Goal: Transaction & Acquisition: Purchase product/service

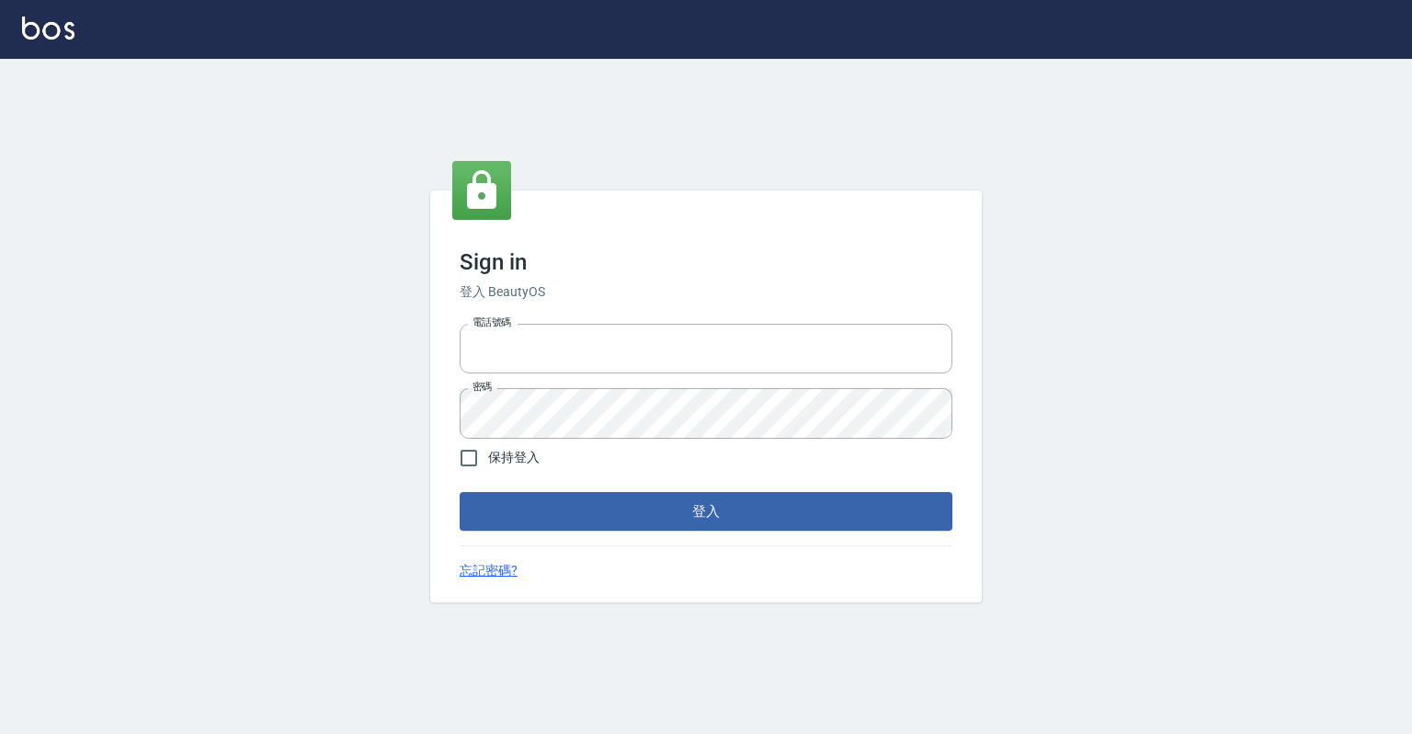
type input "0918176355"
drag, startPoint x: 780, startPoint y: 541, endPoint x: 800, endPoint y: 524, distance: 25.4
click at [781, 538] on div "Sign in 登入 BeautyOS 電話號碼 [PHONE_NUMBER] 電話號碼 密碼 密碼 保持登入 登入 忘記密碼?" at bounding box center [706, 396] width 552 height 412
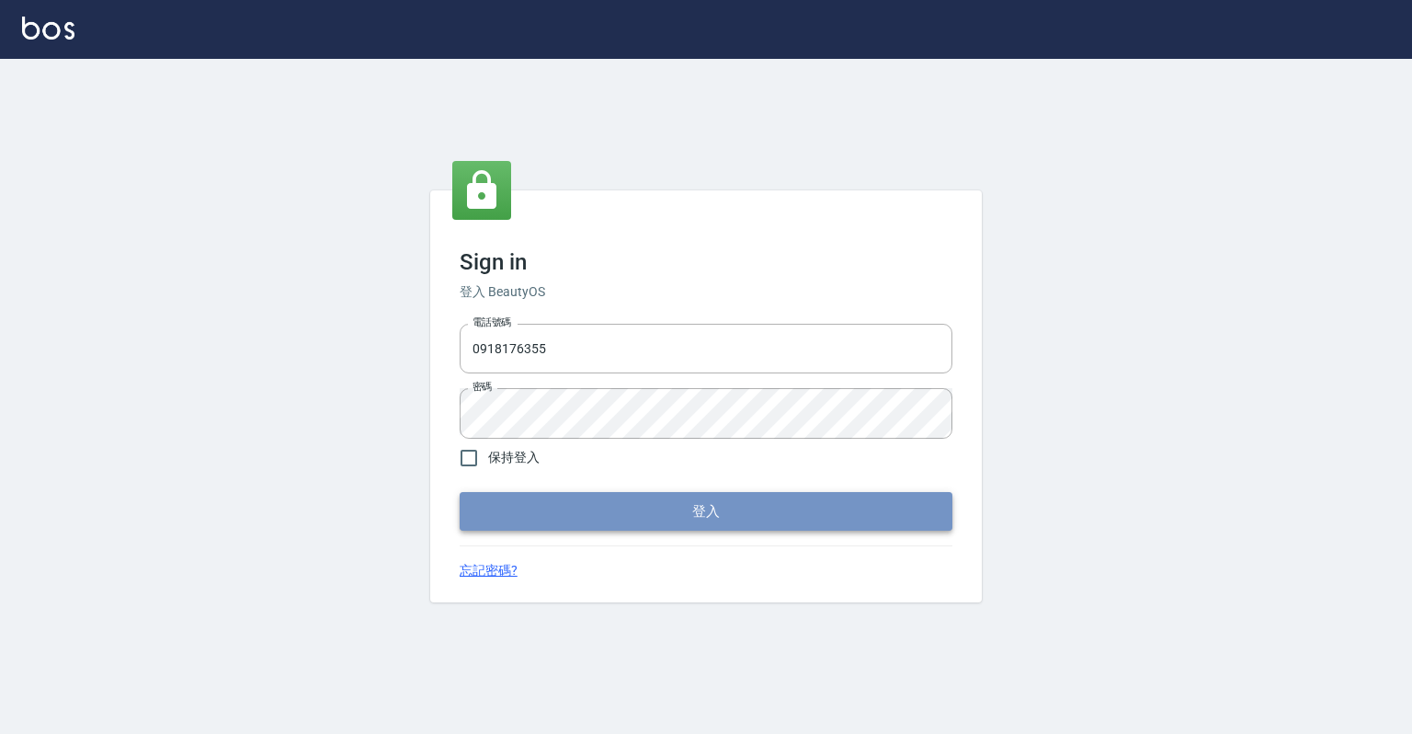
click at [805, 513] on button "登入" at bounding box center [706, 511] width 493 height 39
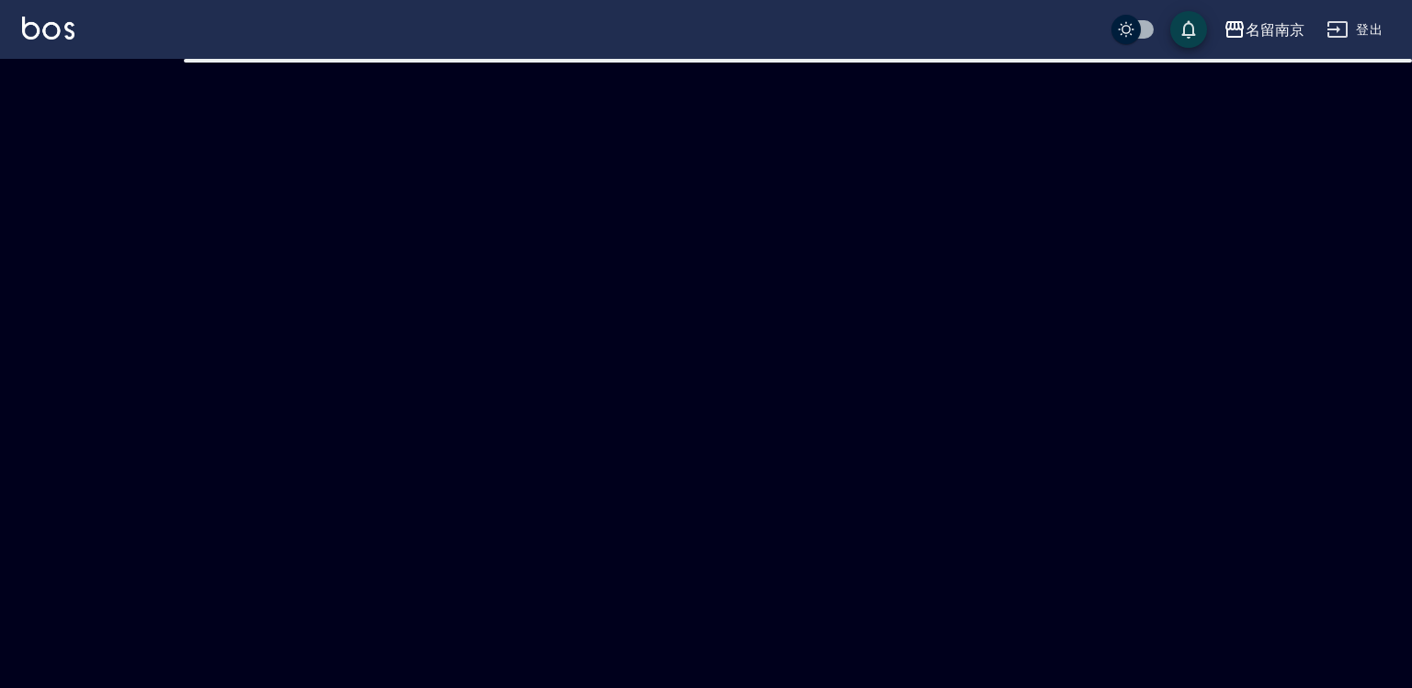
checkbox input "true"
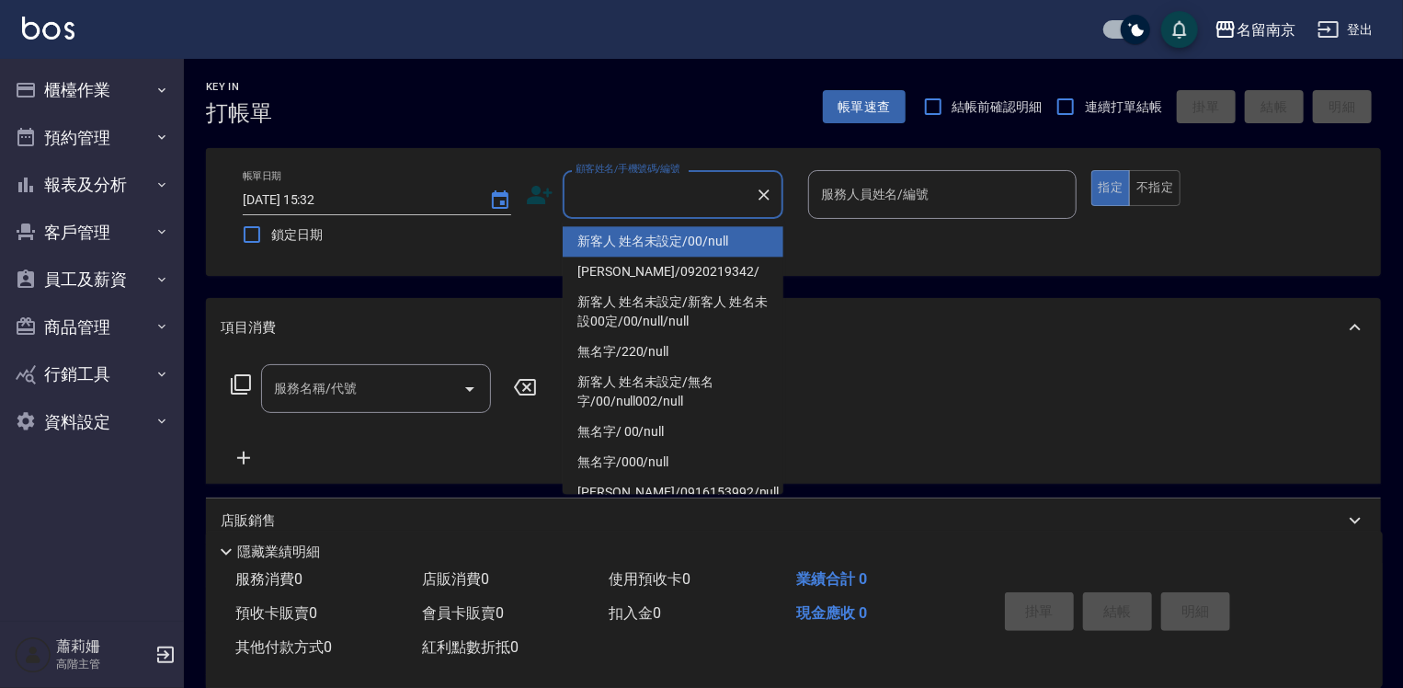
click at [675, 206] on input "顧客姓名/手機號碼/編號" at bounding box center [659, 194] width 177 height 32
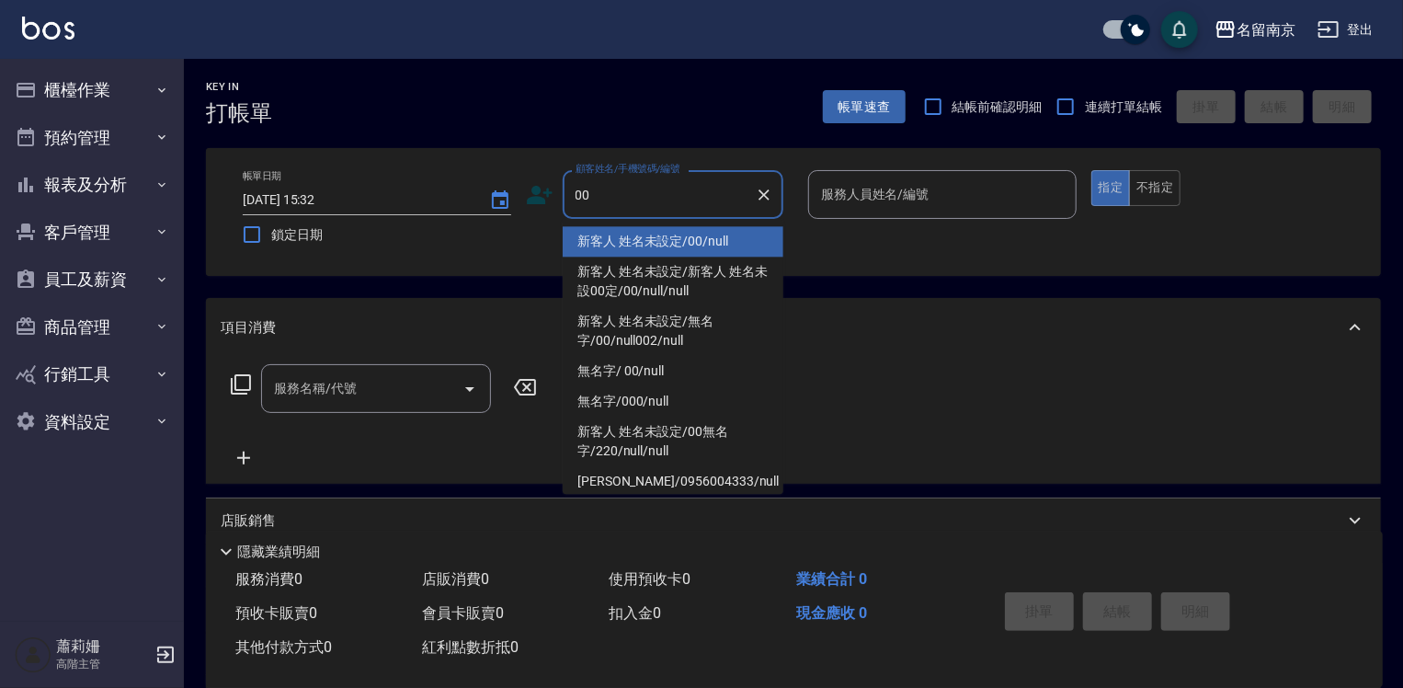
type input "新客人 姓名未設定/00/null"
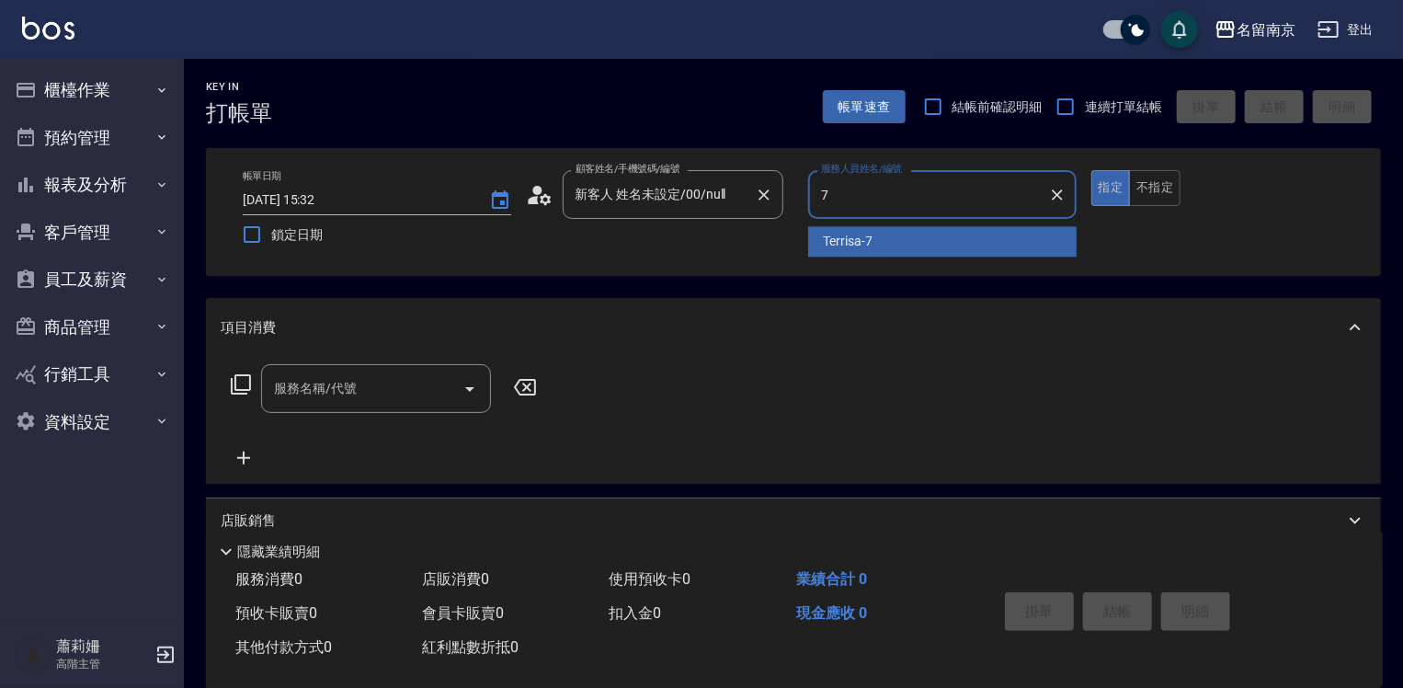
type input "Terrisa-7"
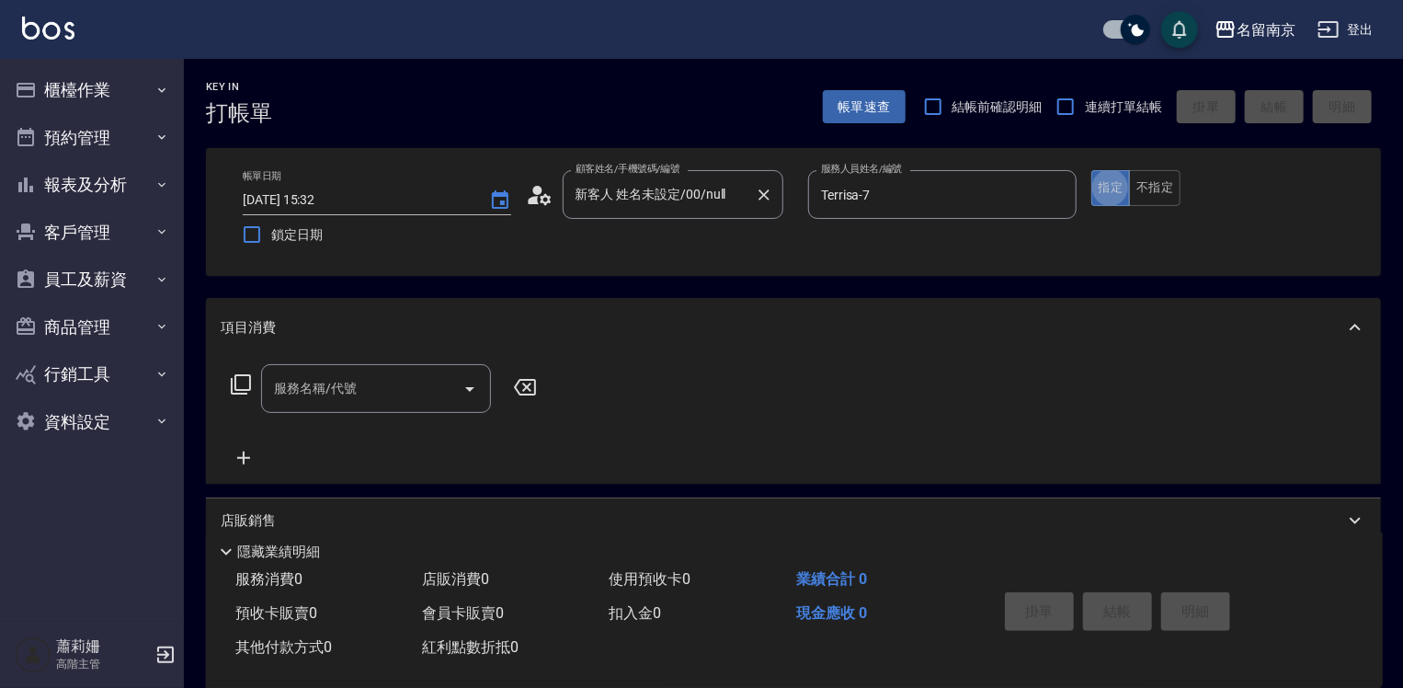
type button "true"
click at [399, 400] on input "服務名稱/代號" at bounding box center [362, 388] width 186 height 32
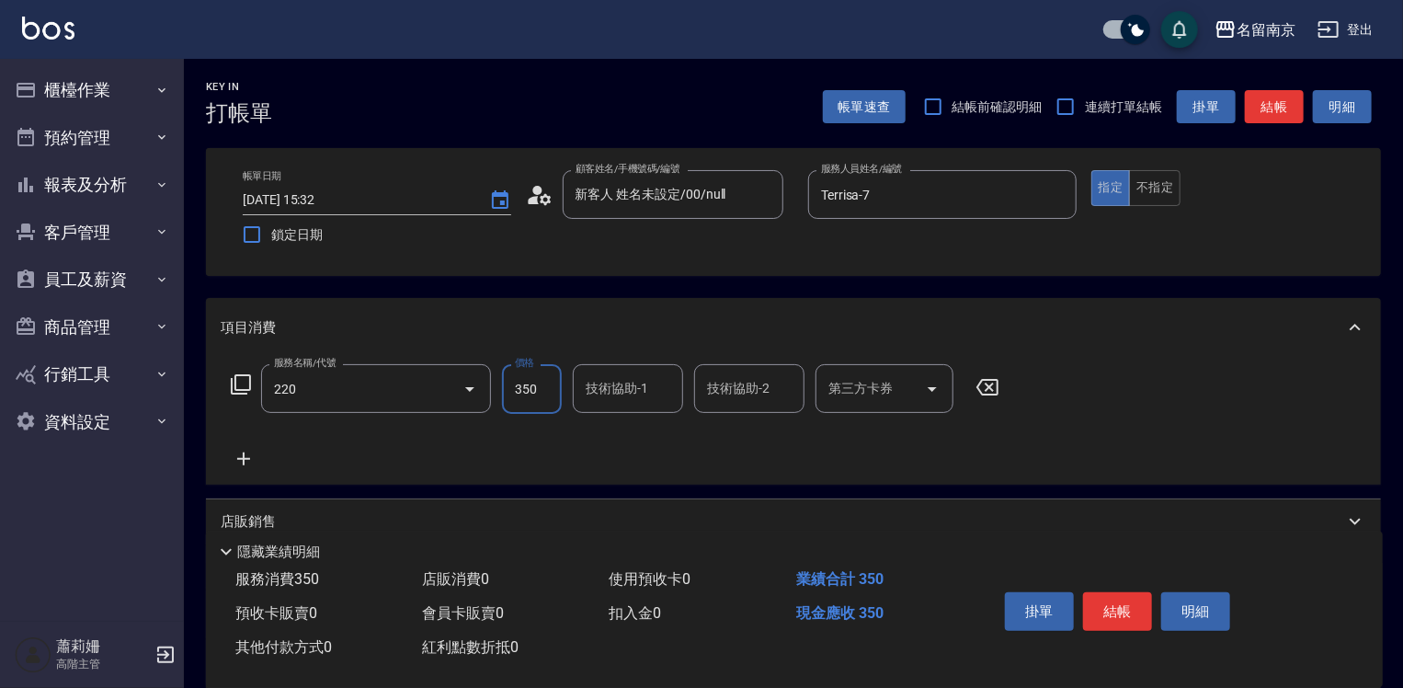
type input "洗髮(220)"
type input "350"
type input "Terrisa-7"
click at [1151, 191] on button "不指定" at bounding box center [1154, 188] width 51 height 36
click at [1124, 607] on button "結帳" at bounding box center [1117, 611] width 69 height 39
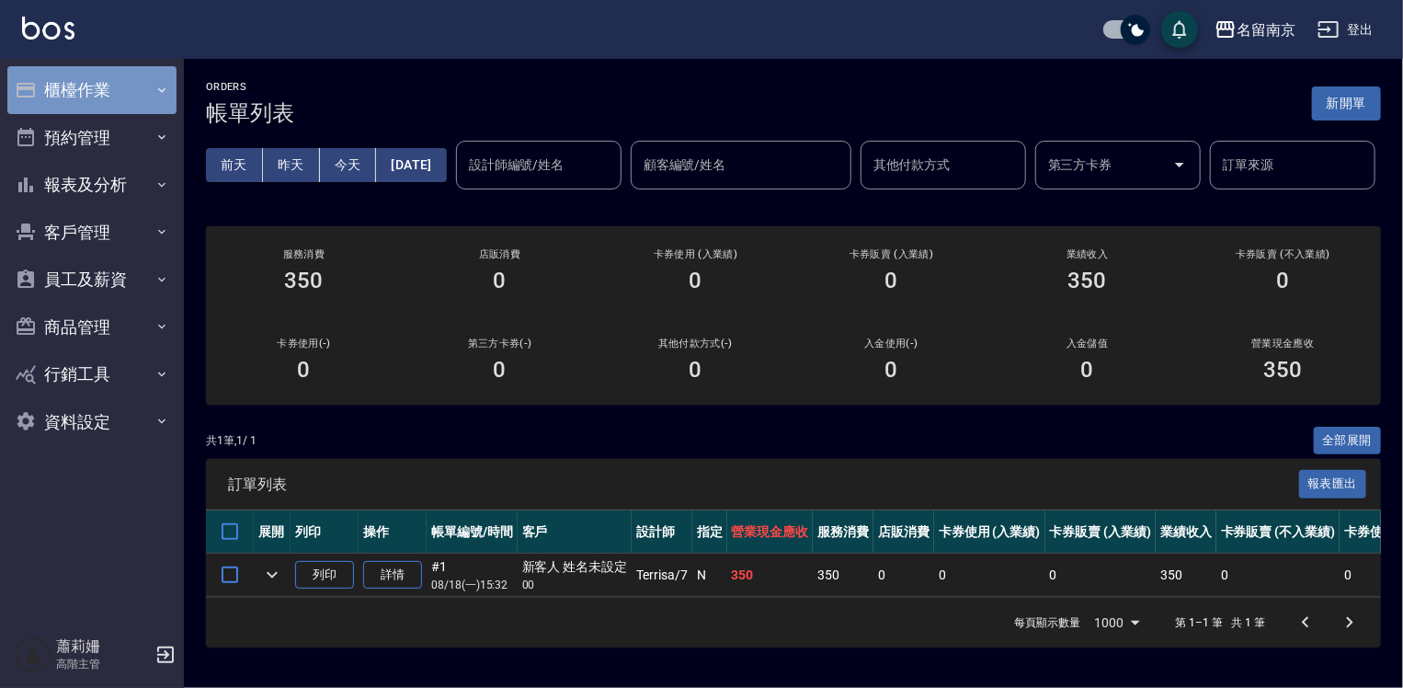
drag, startPoint x: 96, startPoint y: 81, endPoint x: 283, endPoint y: 176, distance: 210.1
click at [97, 81] on button "櫃檯作業" at bounding box center [91, 90] width 169 height 48
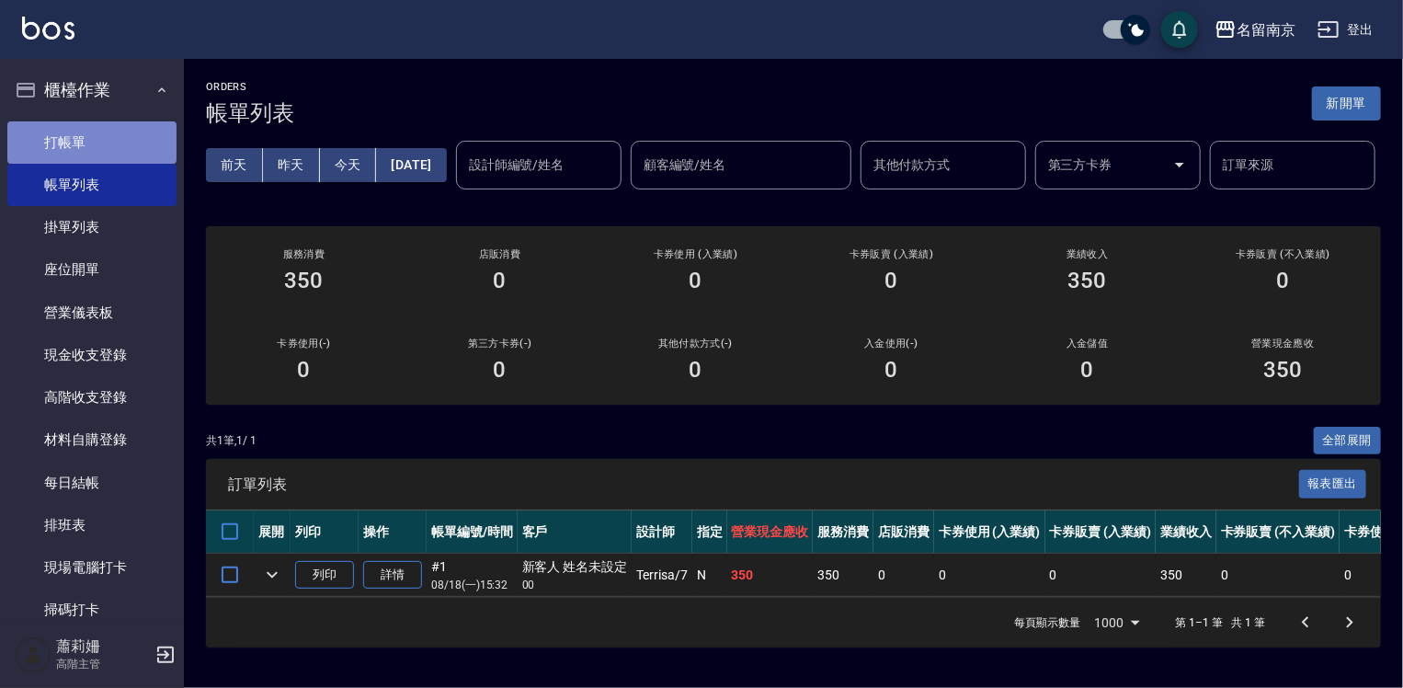
click at [96, 142] on link "打帳單" at bounding box center [91, 142] width 169 height 42
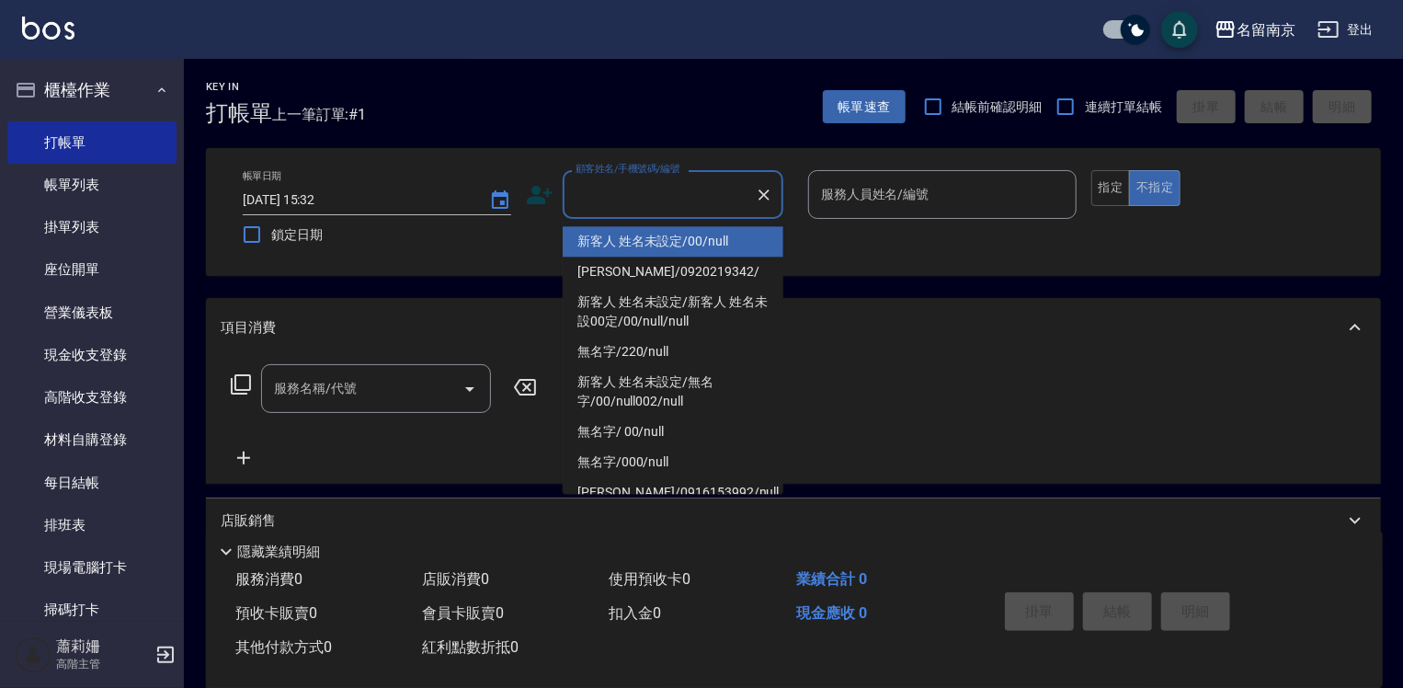
drag, startPoint x: 632, startPoint y: 201, endPoint x: 651, endPoint y: 199, distance: 18.6
click at [651, 199] on input "顧客姓名/手機號碼/編號" at bounding box center [659, 194] width 177 height 32
type input "新客人 姓名未設定/00/null"
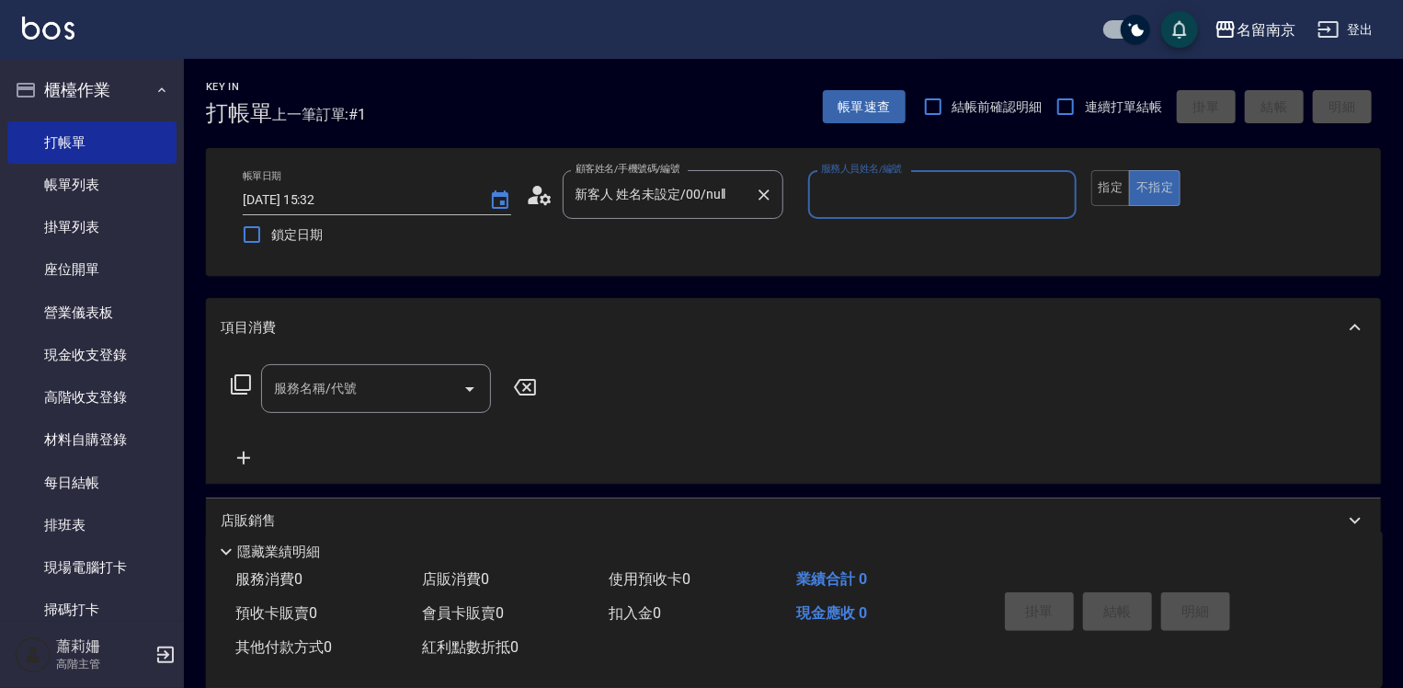
type input "3"
type input "[PERSON_NAME]-2"
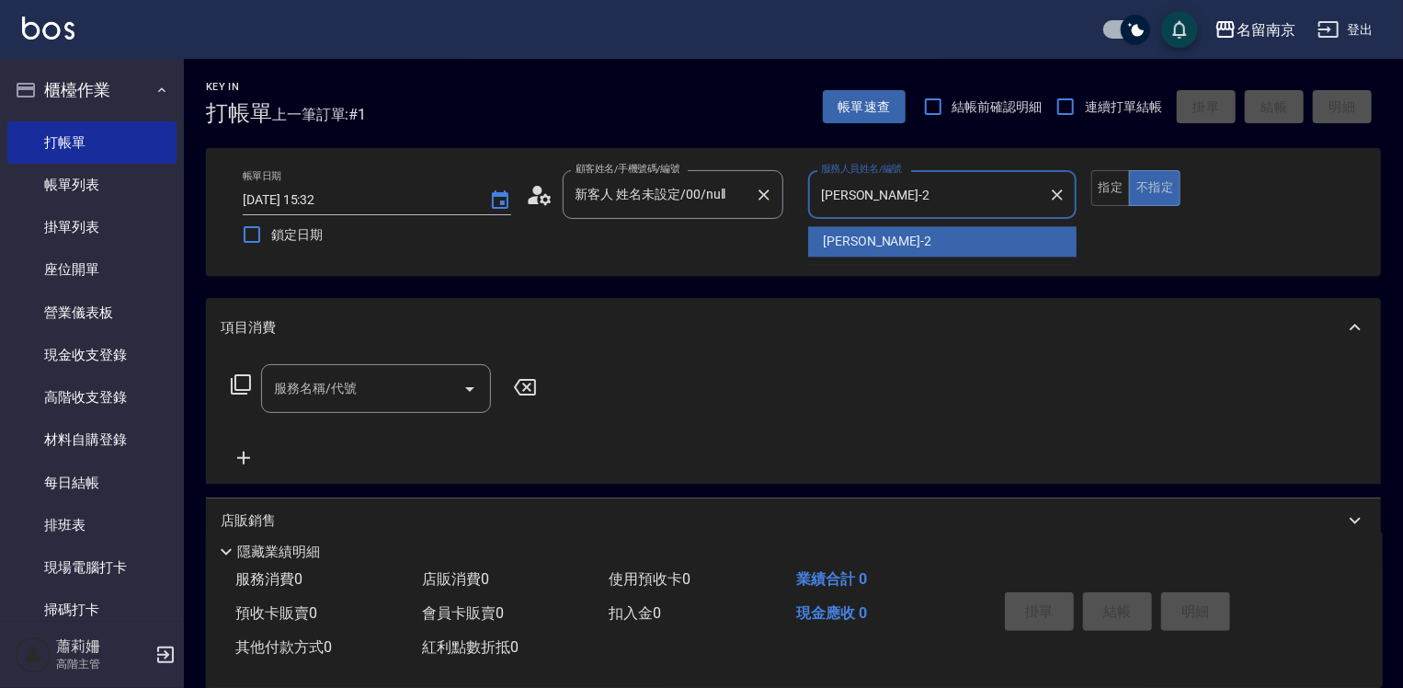
type button "false"
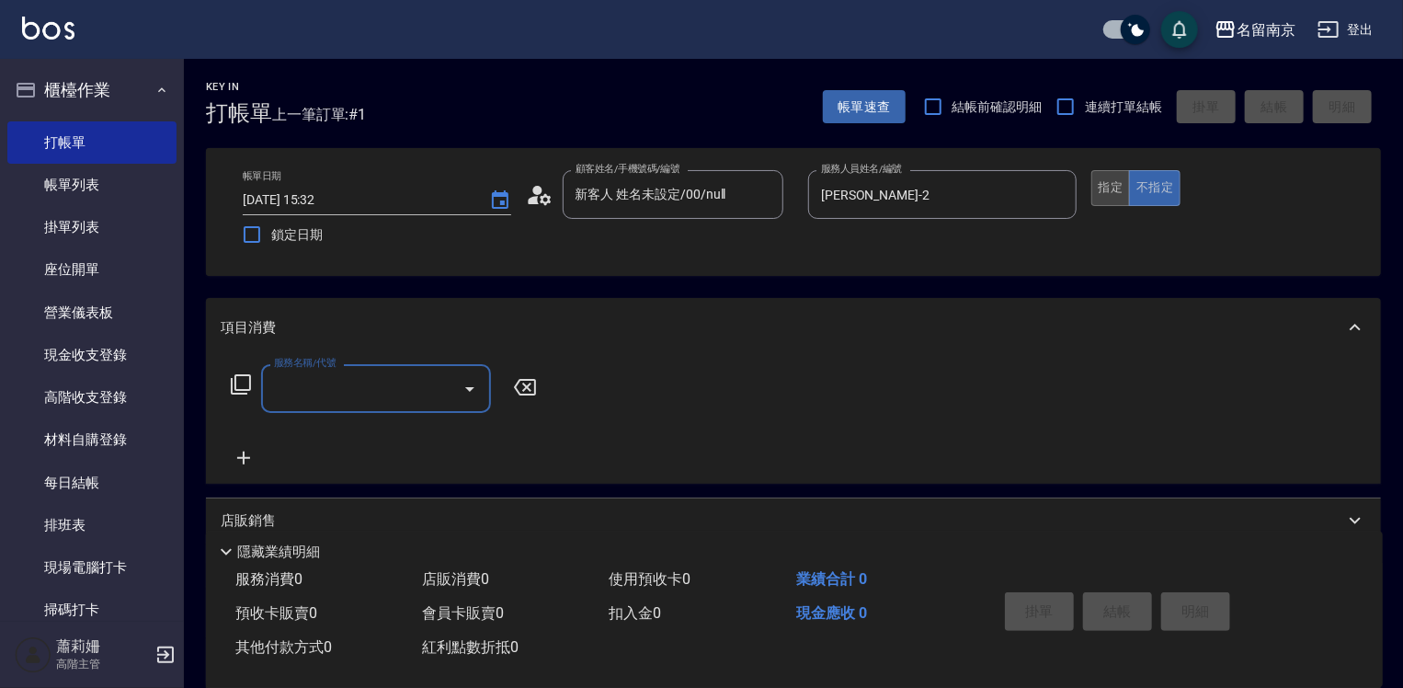
click at [1099, 176] on button "指定" at bounding box center [1111, 188] width 40 height 36
click at [325, 382] on input "服務名稱/代號" at bounding box center [362, 388] width 186 height 32
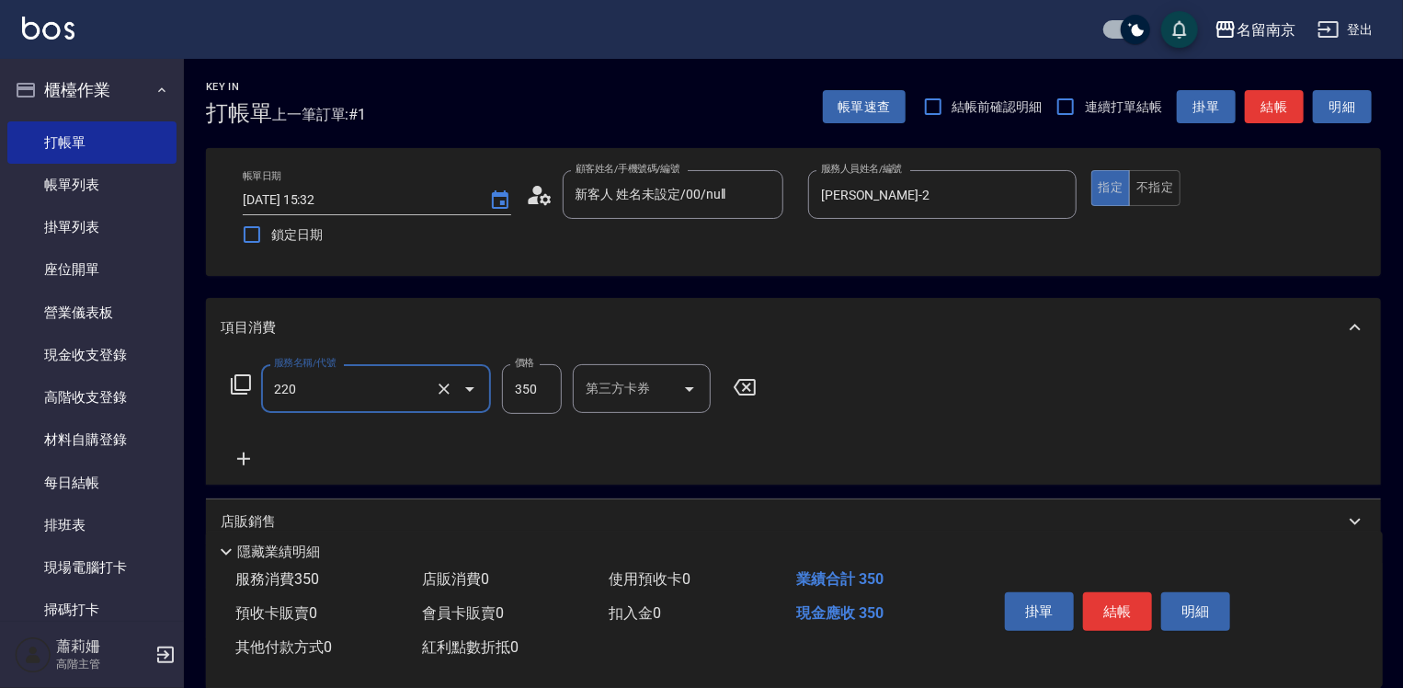
type input "洗髮(220)"
type input "350"
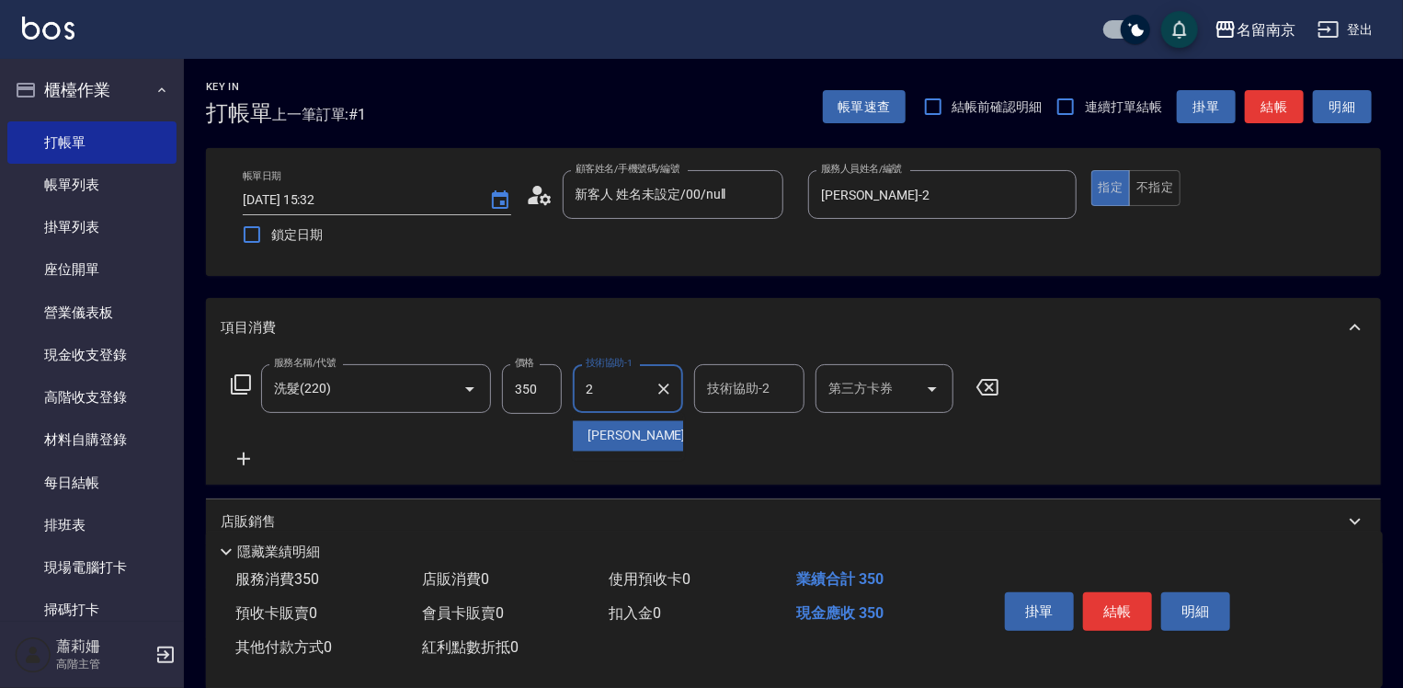
type input "[PERSON_NAME]-2"
click at [242, 449] on icon at bounding box center [244, 459] width 46 height 22
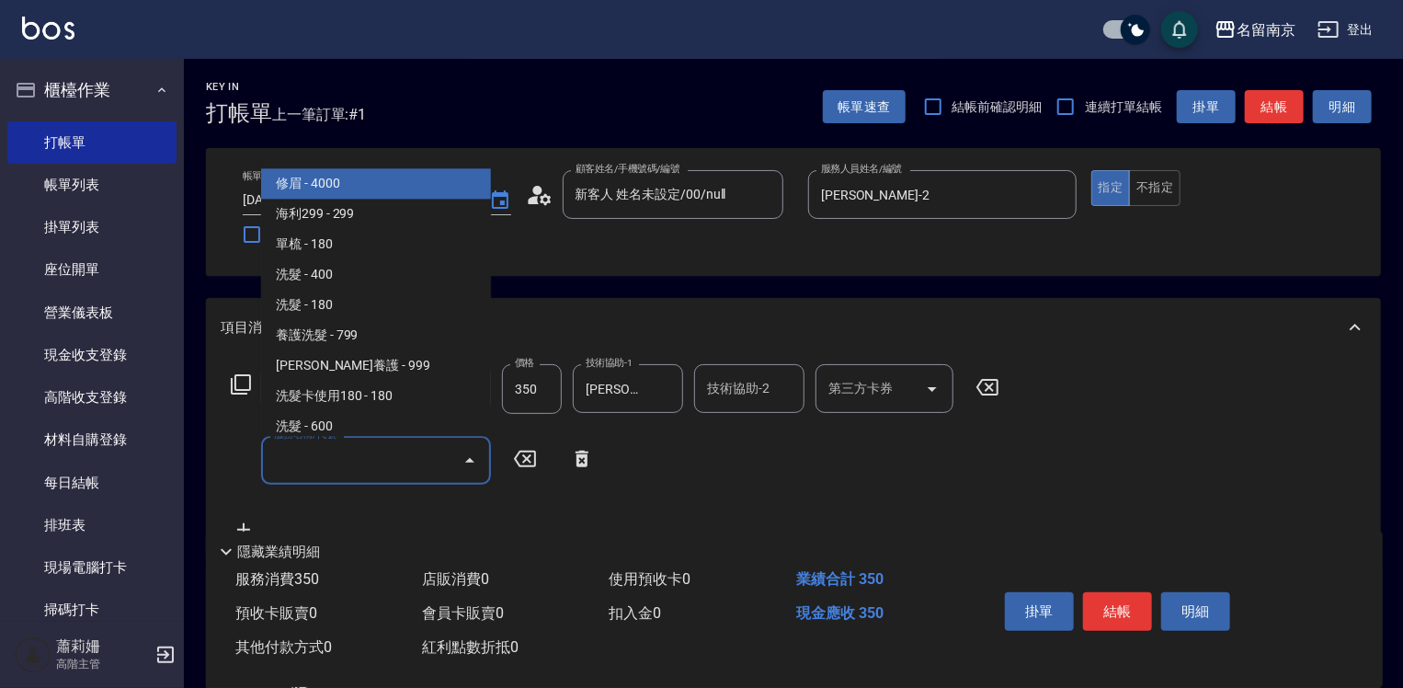
click at [298, 464] on input "服務名稱/代號" at bounding box center [362, 460] width 186 height 32
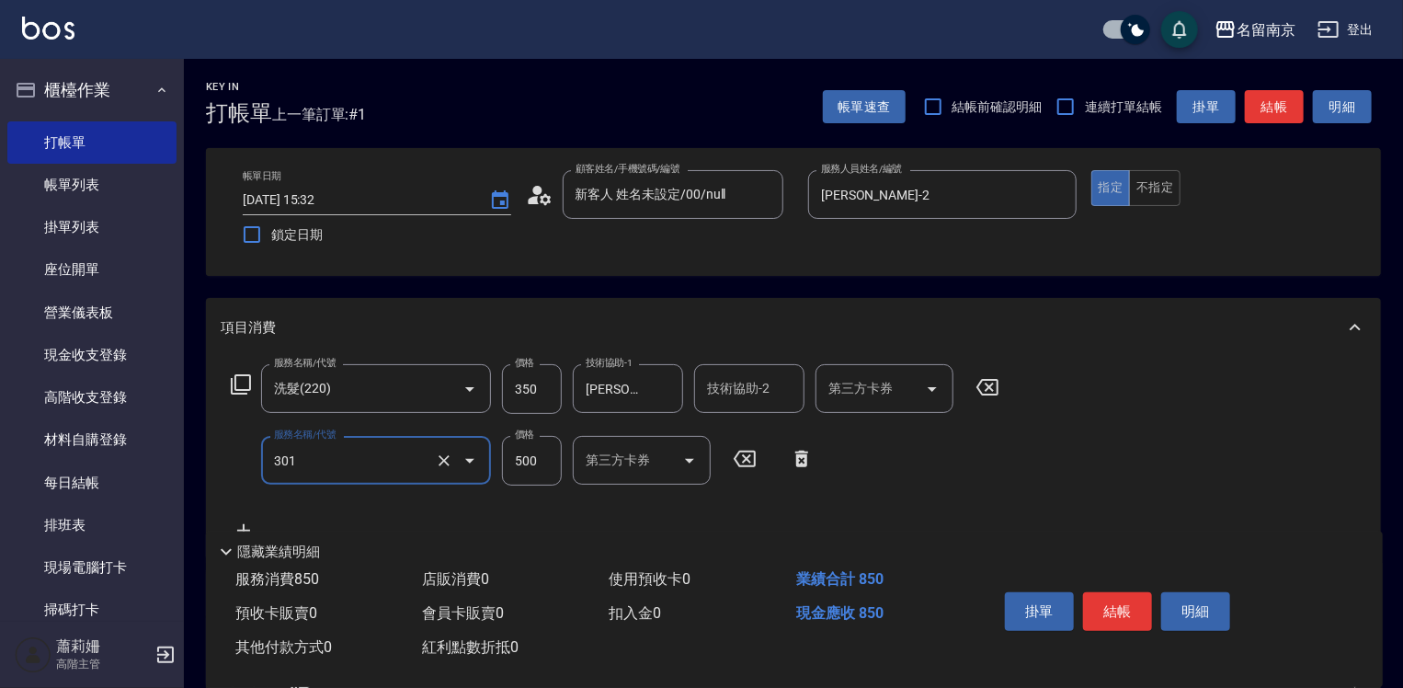
type input "剪髮(301)"
type input "650"
click at [1111, 611] on button "結帳" at bounding box center [1117, 611] width 69 height 39
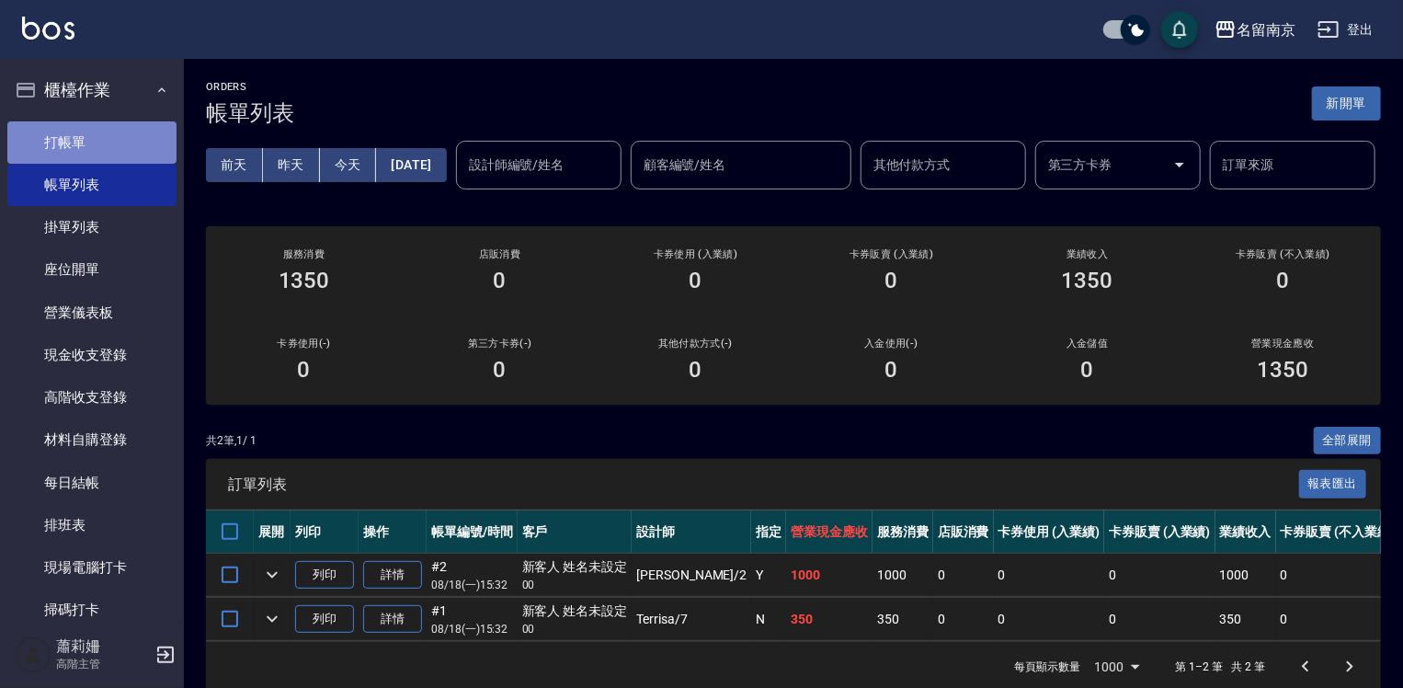
click at [126, 146] on link "打帳單" at bounding box center [91, 142] width 169 height 42
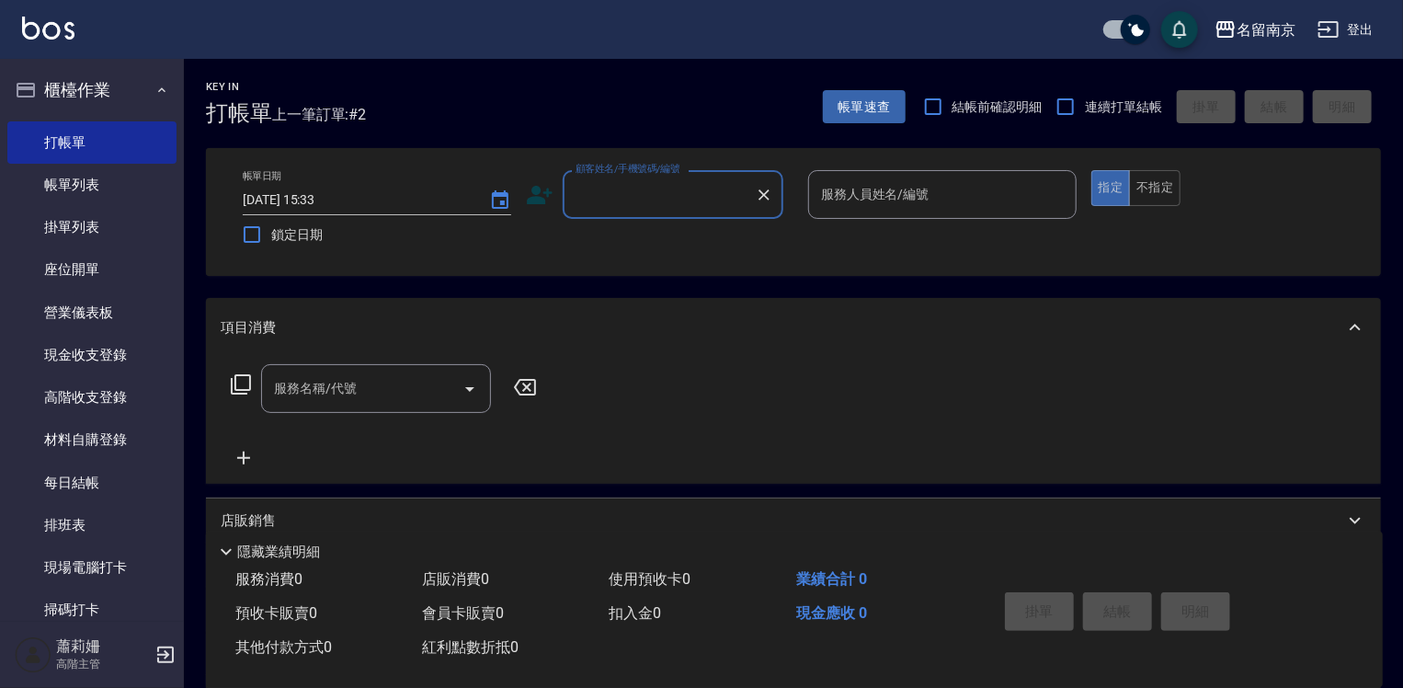
click at [717, 190] on input "顧客姓名/手機號碼/編號" at bounding box center [659, 194] width 177 height 32
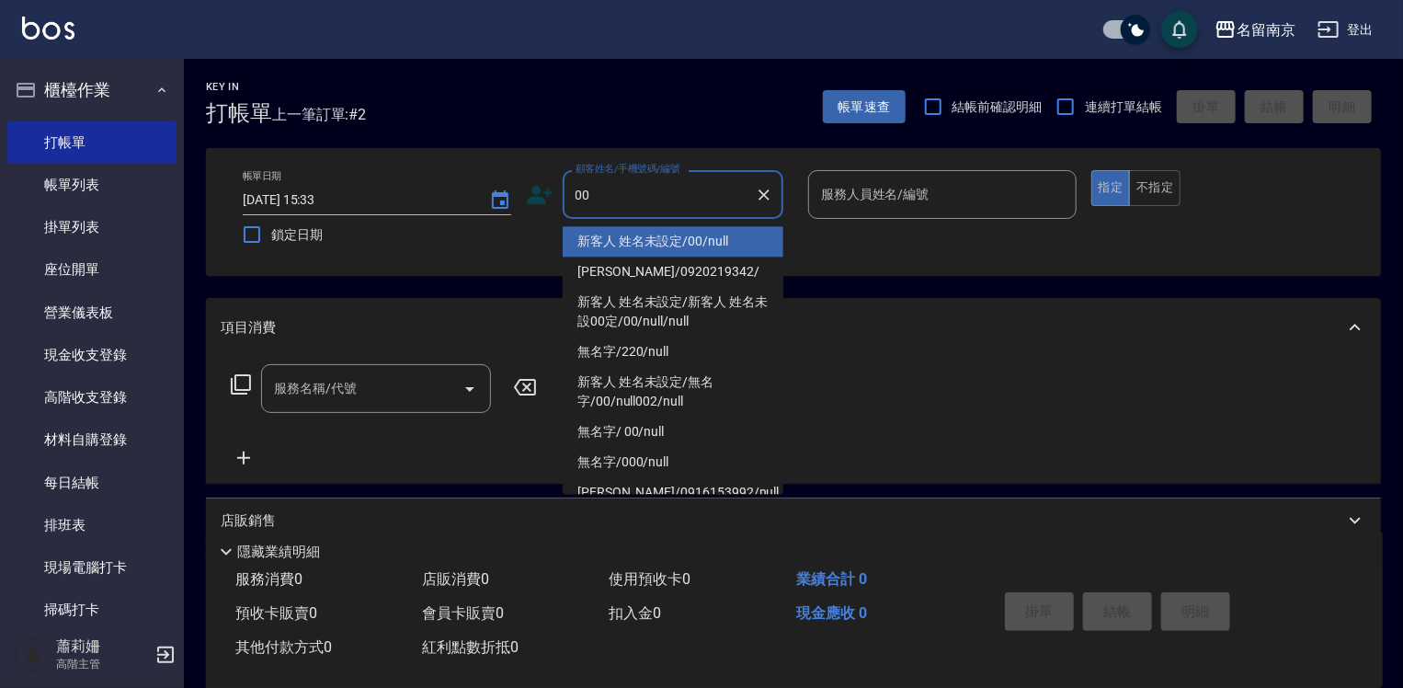
type input "新客人 姓名未設定/00/null"
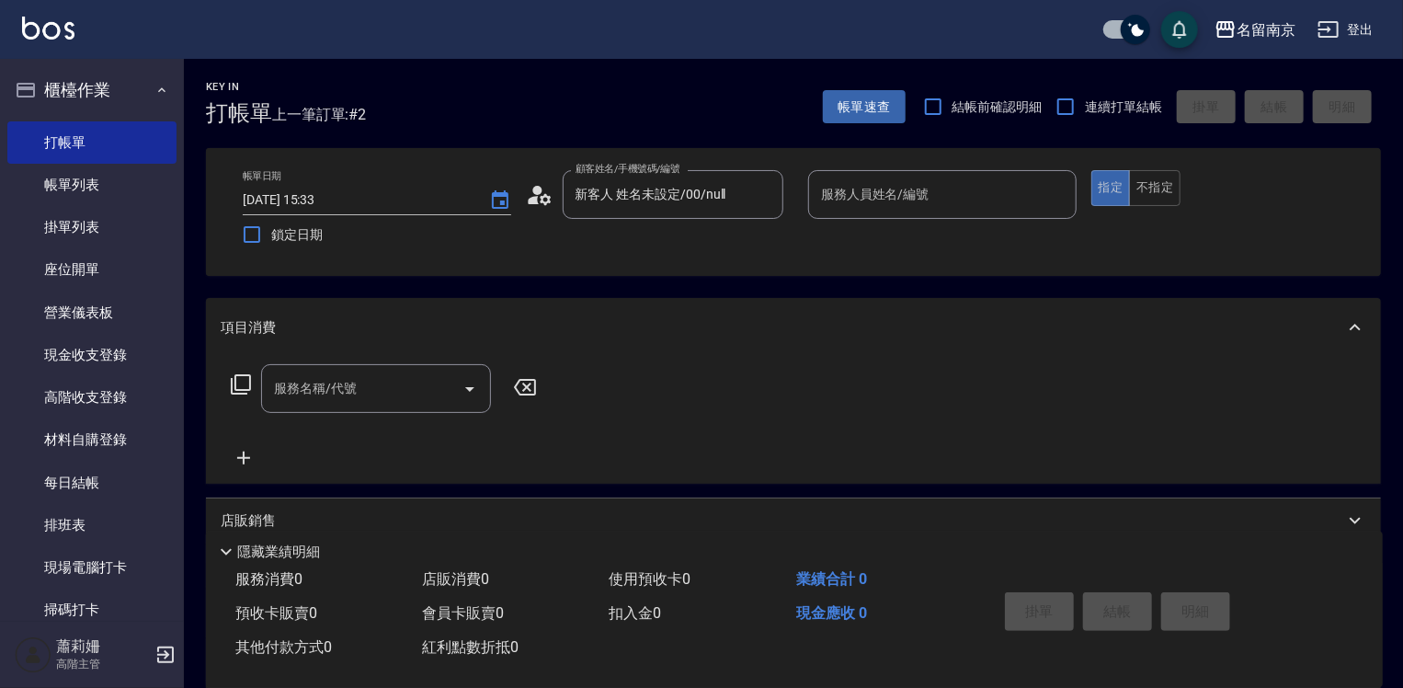
click at [1096, 102] on span "連續打單結帳" at bounding box center [1123, 106] width 77 height 19
click at [1085, 102] on input "連續打單結帳" at bounding box center [1065, 106] width 39 height 39
checkbox input "true"
drag, startPoint x: 949, startPoint y: 168, endPoint x: 949, endPoint y: 179, distance: 11.0
click at [949, 179] on div "帳單日期 [DATE] 15:33 鎖定日期 顧客姓名/手機號碼/編號 新客人 姓名未設定/00/null 顧客姓名/手機號碼/編號 服務人員姓名/編號 服務…" at bounding box center [793, 212] width 1175 height 128
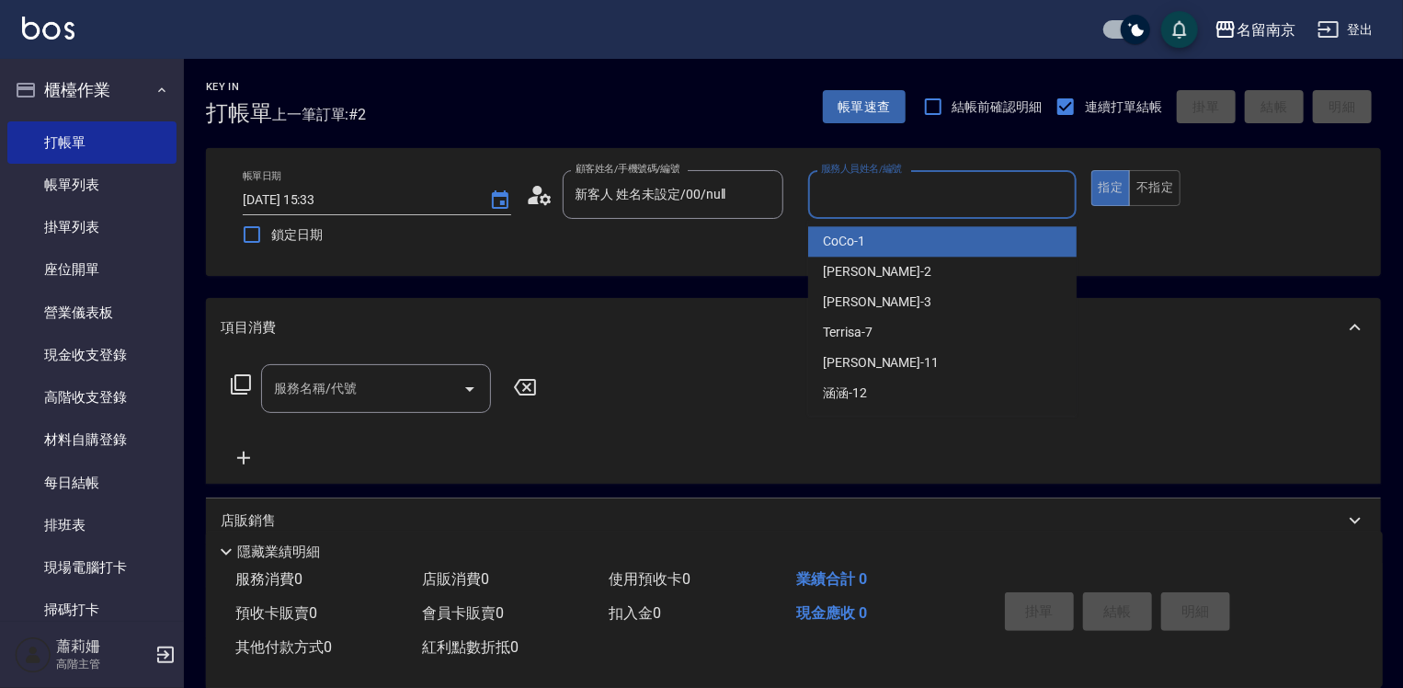
click at [955, 200] on input "服務人員姓名/編號" at bounding box center [942, 194] width 252 height 32
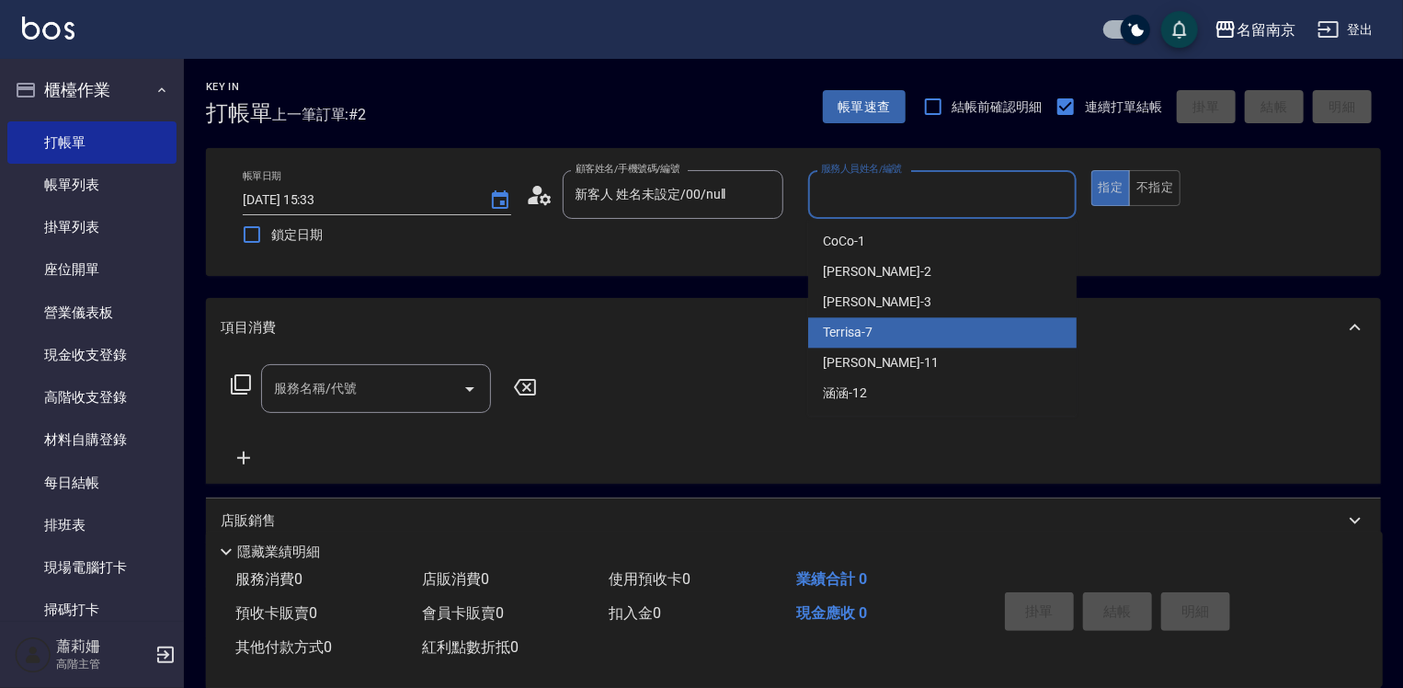
click at [908, 323] on div "Terrisa -7" at bounding box center [942, 332] width 268 height 30
type input "Terrisa-7"
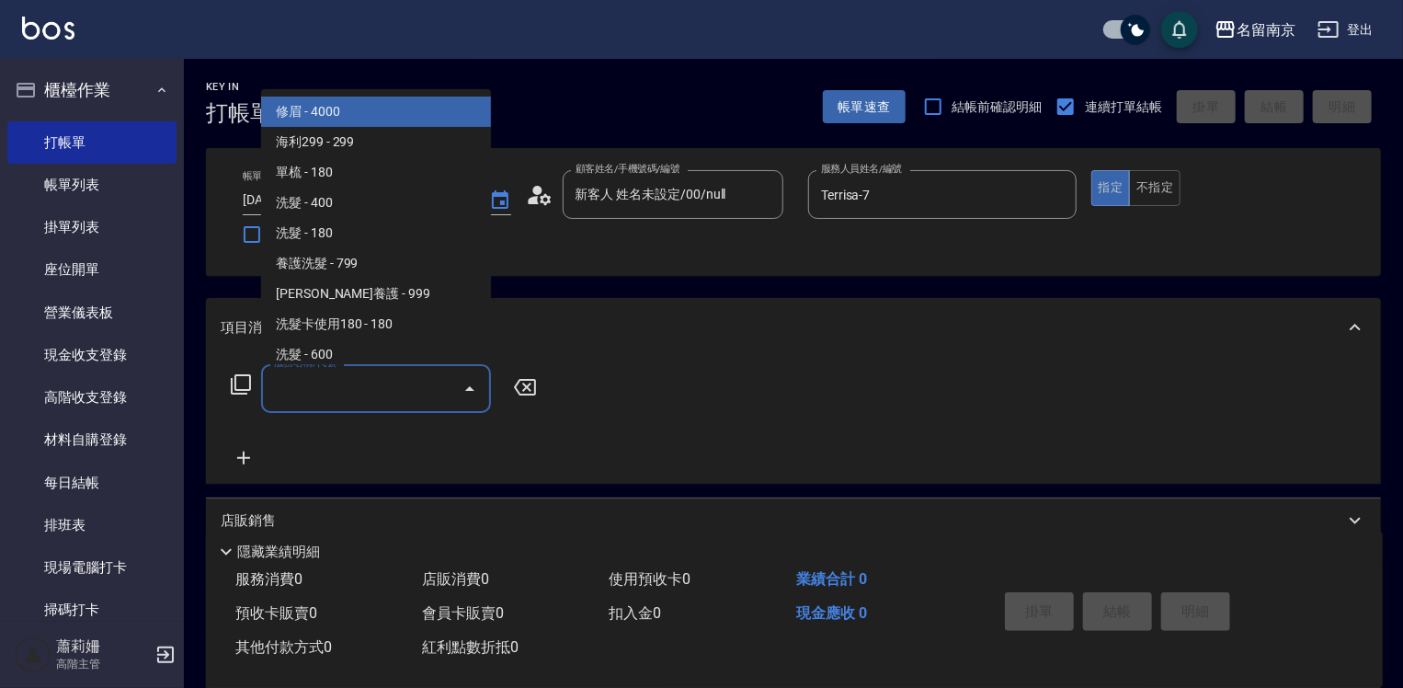
drag, startPoint x: 378, startPoint y: 394, endPoint x: 477, endPoint y: 404, distance: 99.8
click at [401, 393] on input "服務名稱/代號" at bounding box center [362, 388] width 186 height 32
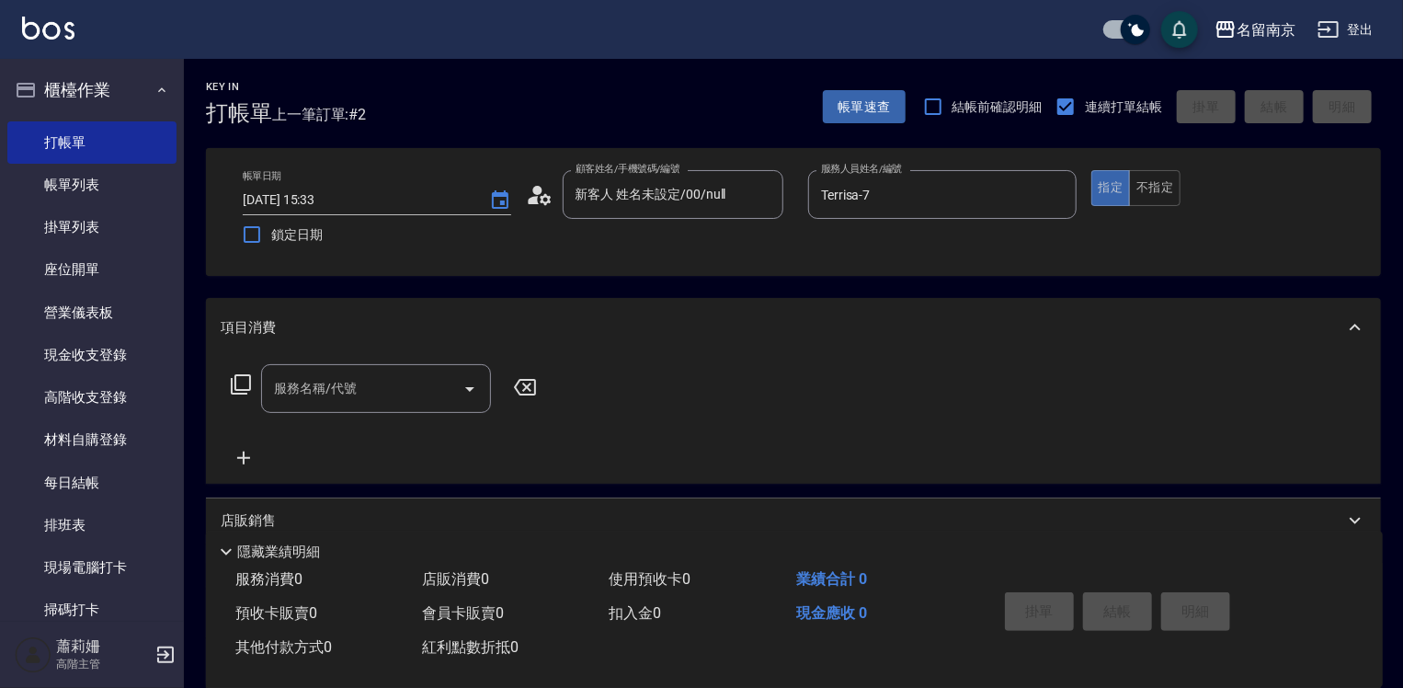
click at [243, 386] on icon at bounding box center [241, 384] width 22 height 22
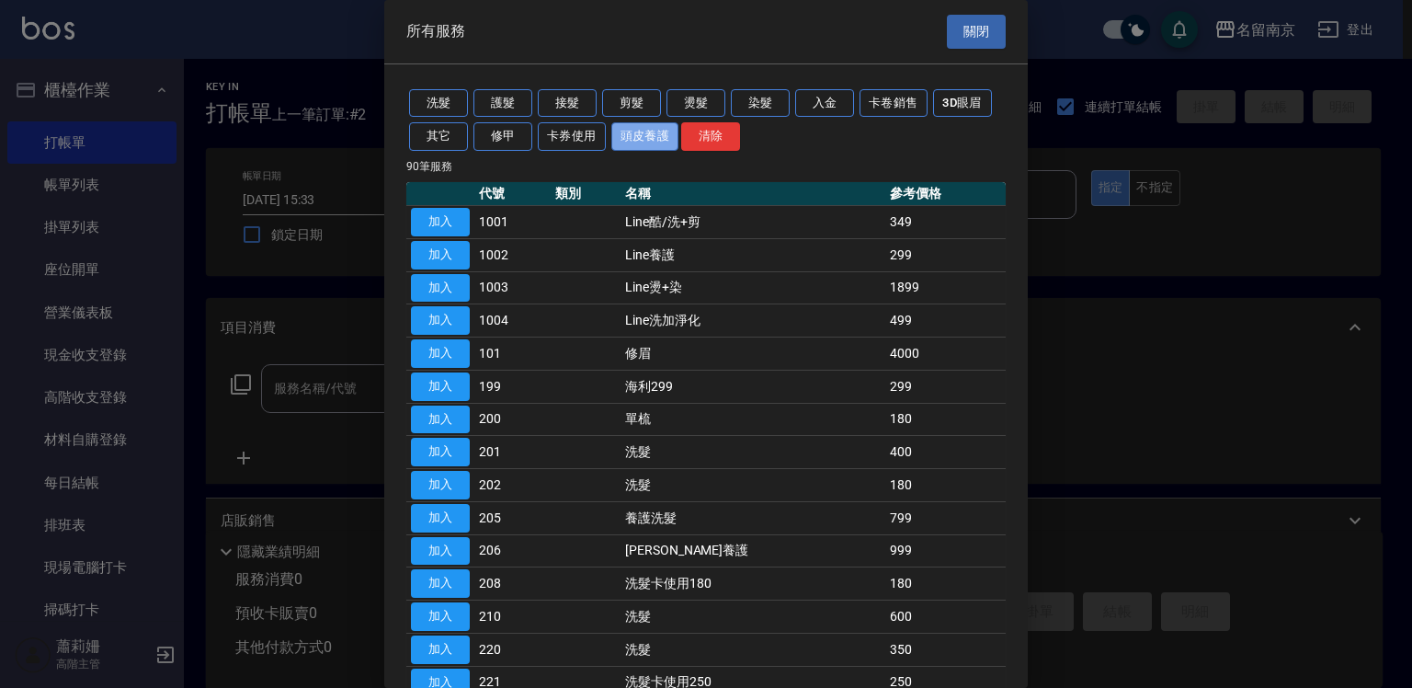
click at [654, 141] on button "頭皮養護" at bounding box center [645, 136] width 68 height 28
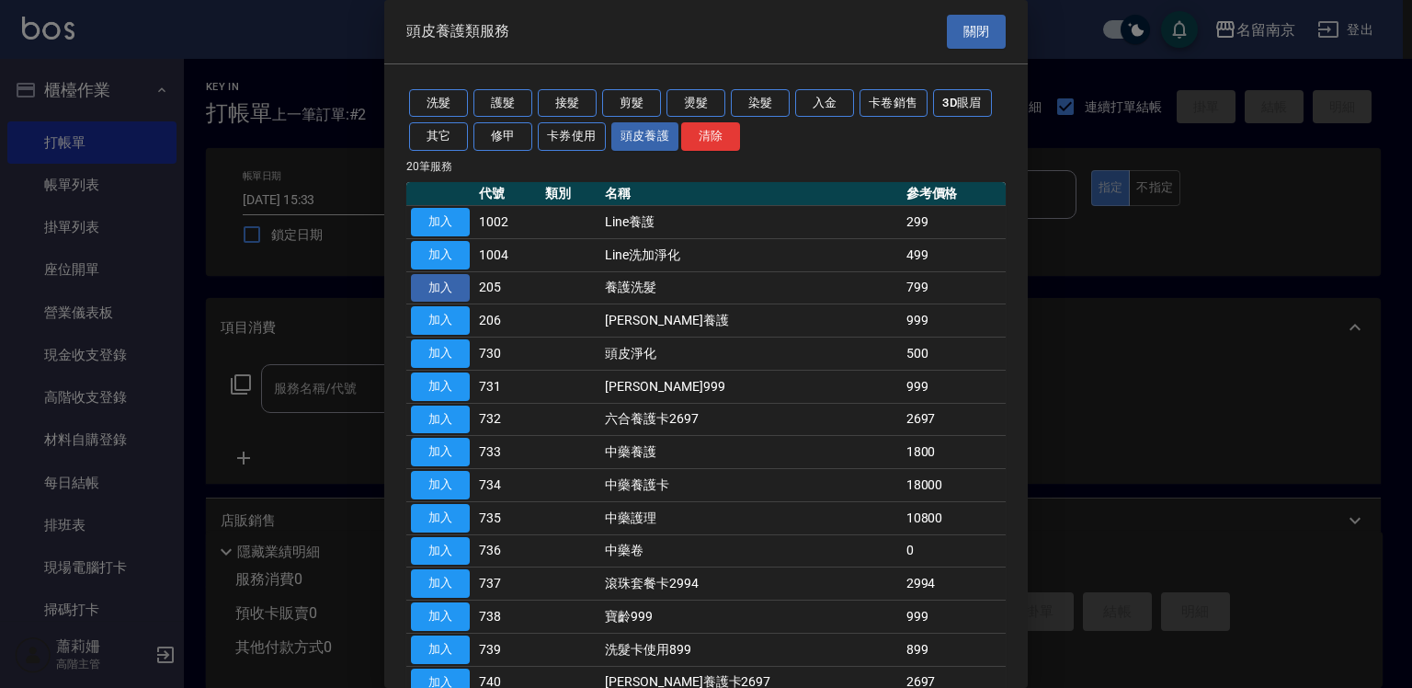
click at [454, 285] on button "加入" at bounding box center [440, 288] width 59 height 28
type input "養護洗髮(205)"
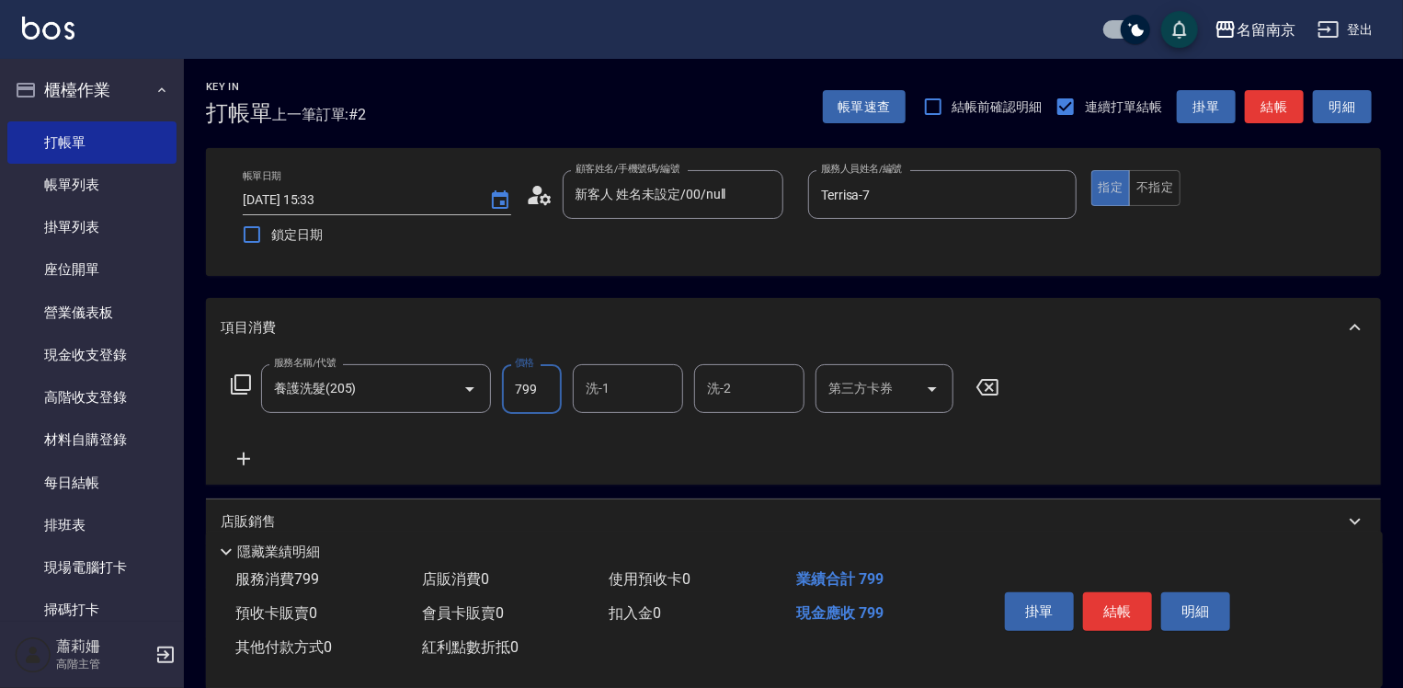
click at [555, 398] on input "799" at bounding box center [532, 389] width 60 height 50
click at [557, 400] on input "99" at bounding box center [532, 389] width 60 height 50
type input "999"
type input "Terrisa-7"
click at [1108, 599] on button "結帳" at bounding box center [1117, 611] width 69 height 39
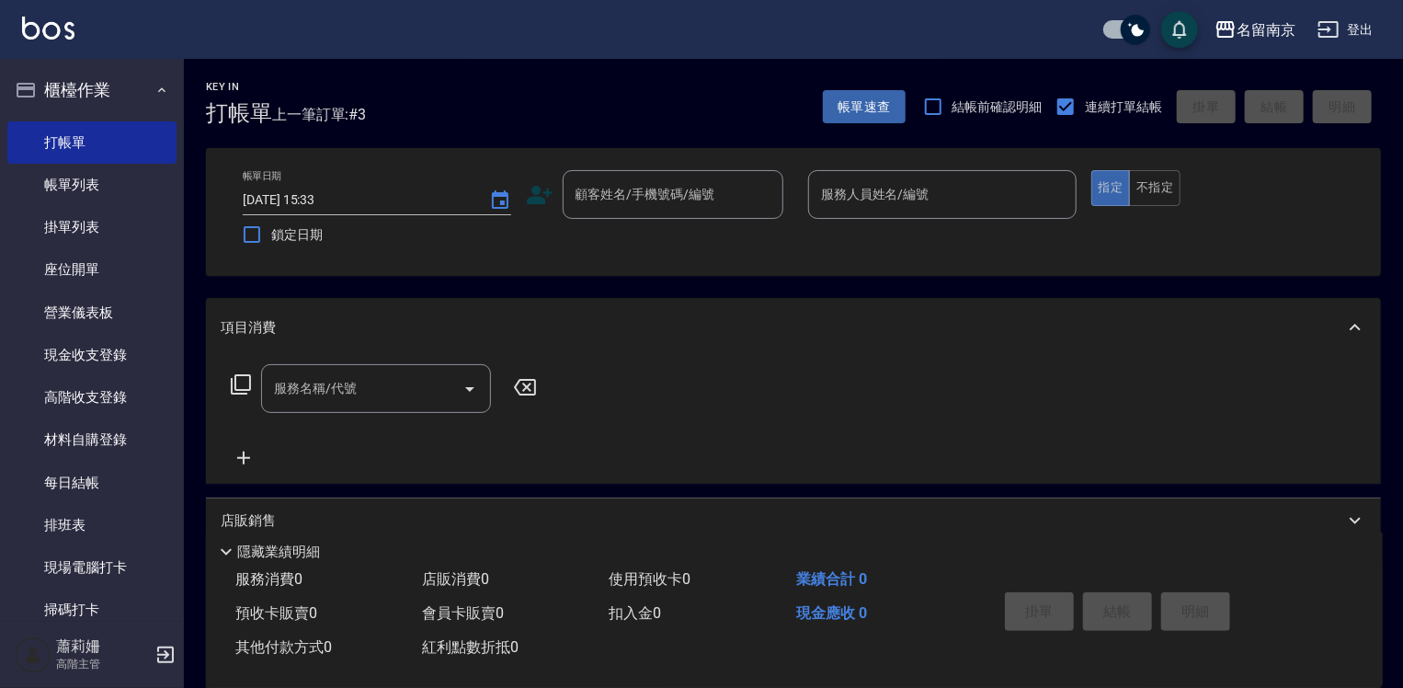
click at [692, 222] on div "帳單日期 [DATE] 15:33 鎖定日期 顧客姓名/手機號碼/編號 顧客姓名/手機號碼/編號 服務人員姓名/編號 服務人員姓名/編號 指定 不指定" at bounding box center [793, 212] width 1131 height 84
click at [709, 203] on input "顧客姓名/手機號碼/編號" at bounding box center [659, 194] width 177 height 32
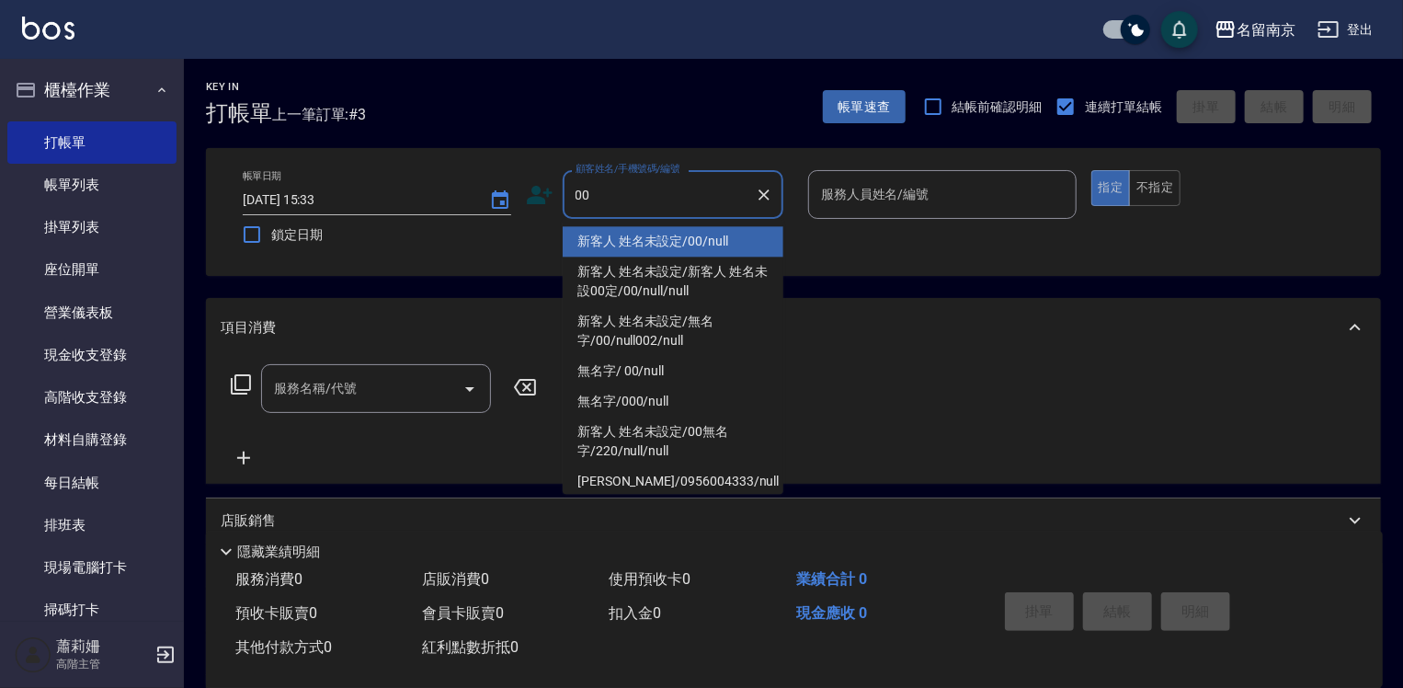
type input "新客人 姓名未設定/00/null"
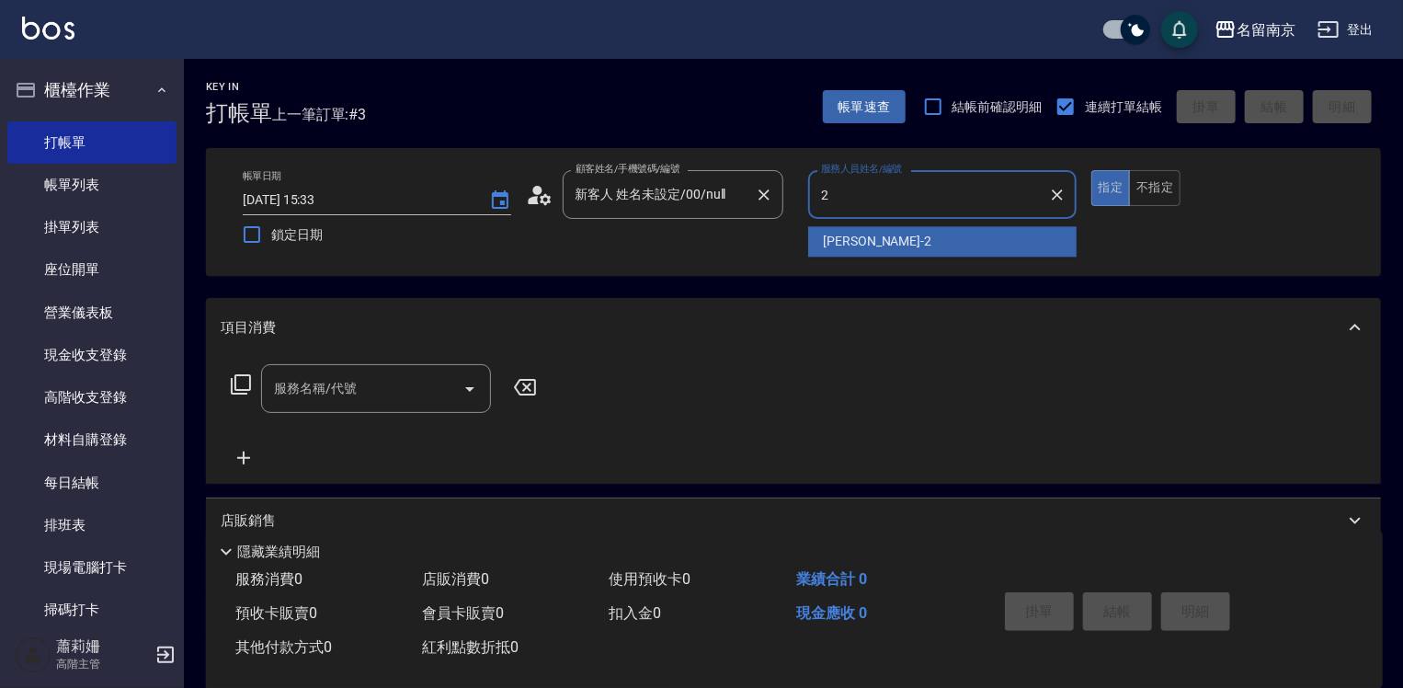
type input "[PERSON_NAME]-2"
type button "true"
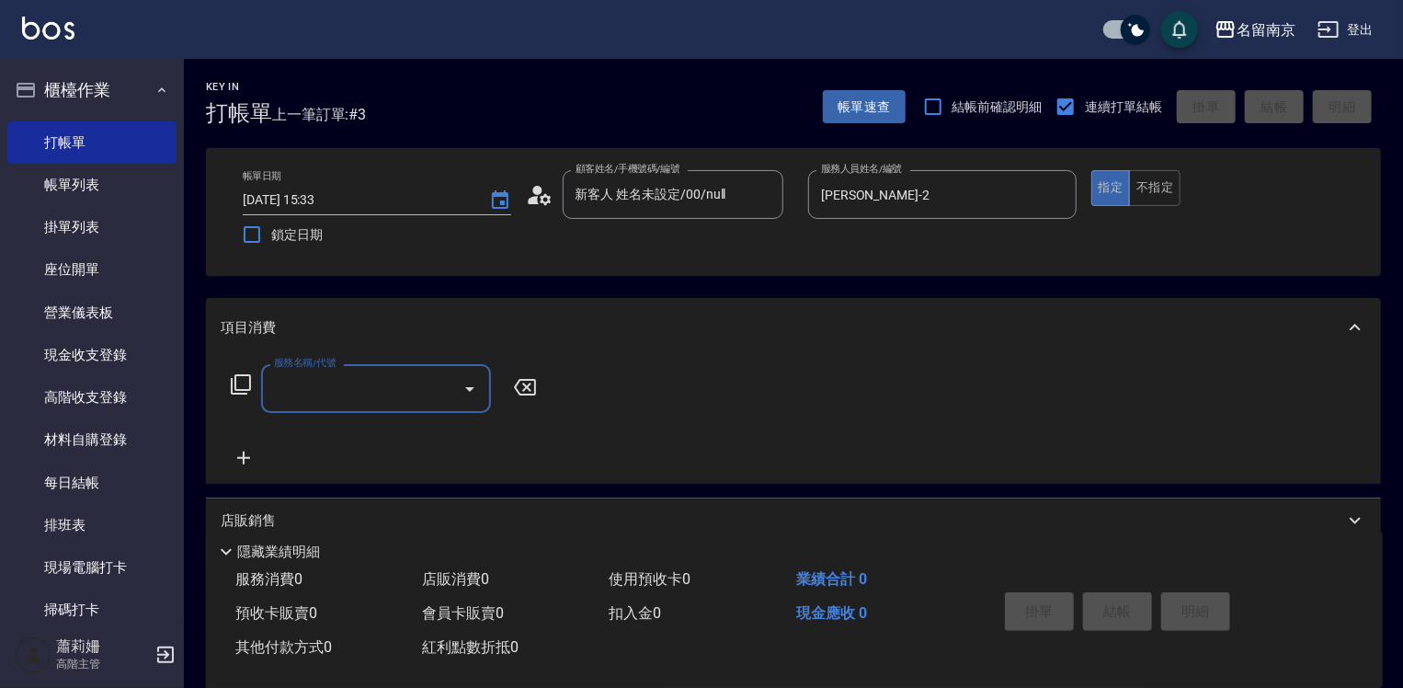
drag, startPoint x: 287, startPoint y: 404, endPoint x: 299, endPoint y: 398, distance: 13.6
click at [292, 404] on div "服務名稱/代號" at bounding box center [376, 388] width 230 height 49
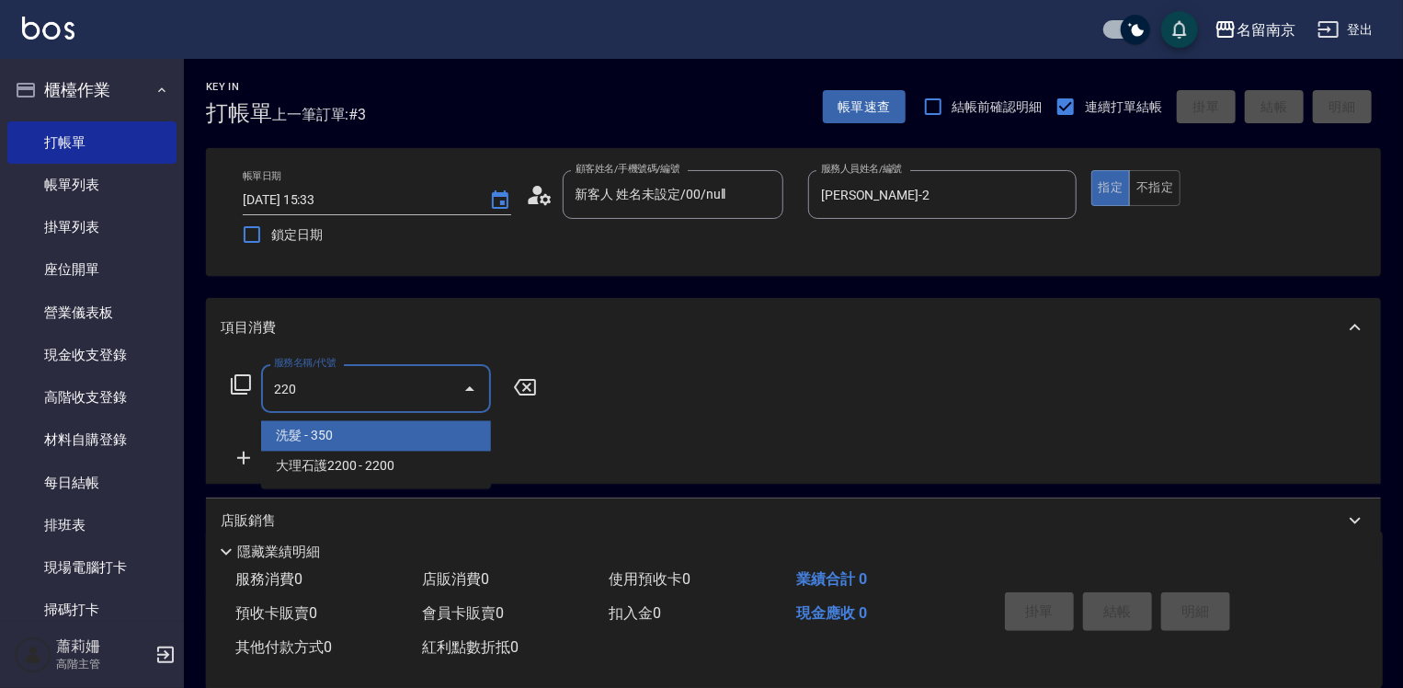
type input "洗髮(220)"
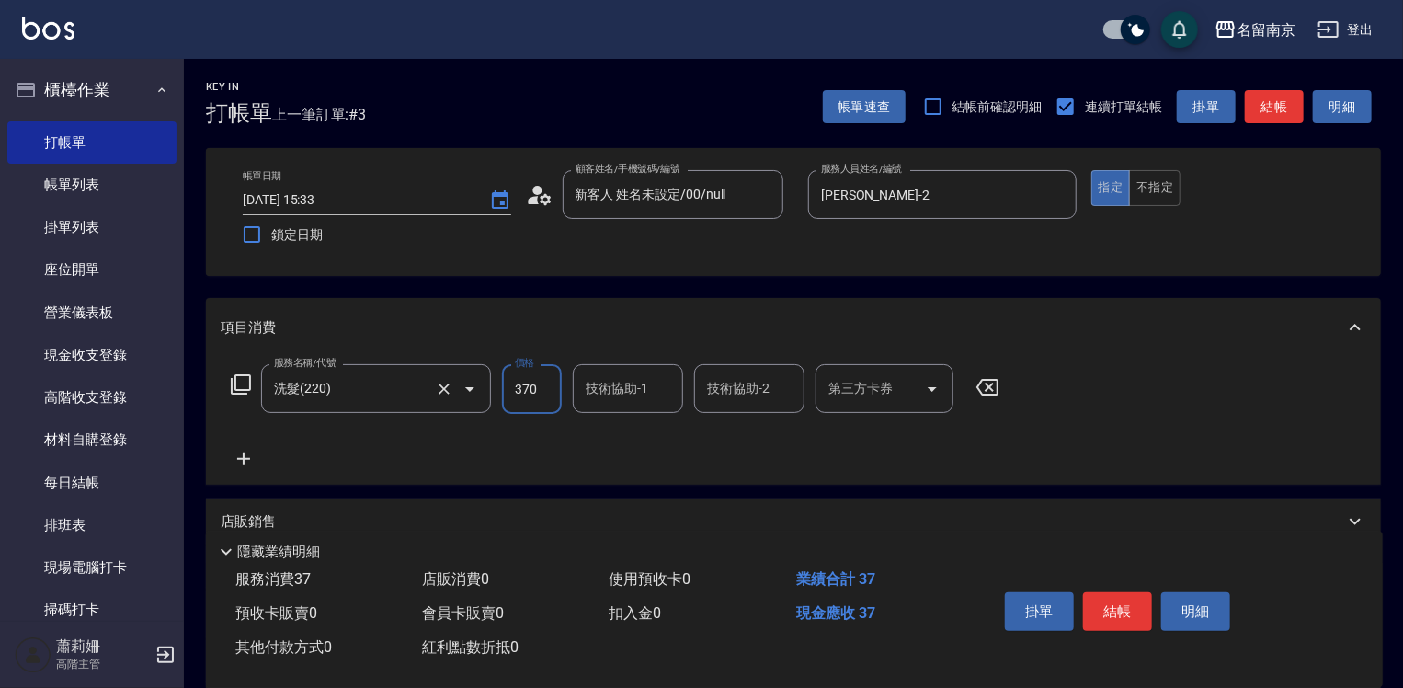
type input "370"
drag, startPoint x: 1103, startPoint y: 593, endPoint x: 1090, endPoint y: 587, distance: 14.0
click at [1099, 592] on button "結帳" at bounding box center [1117, 611] width 69 height 39
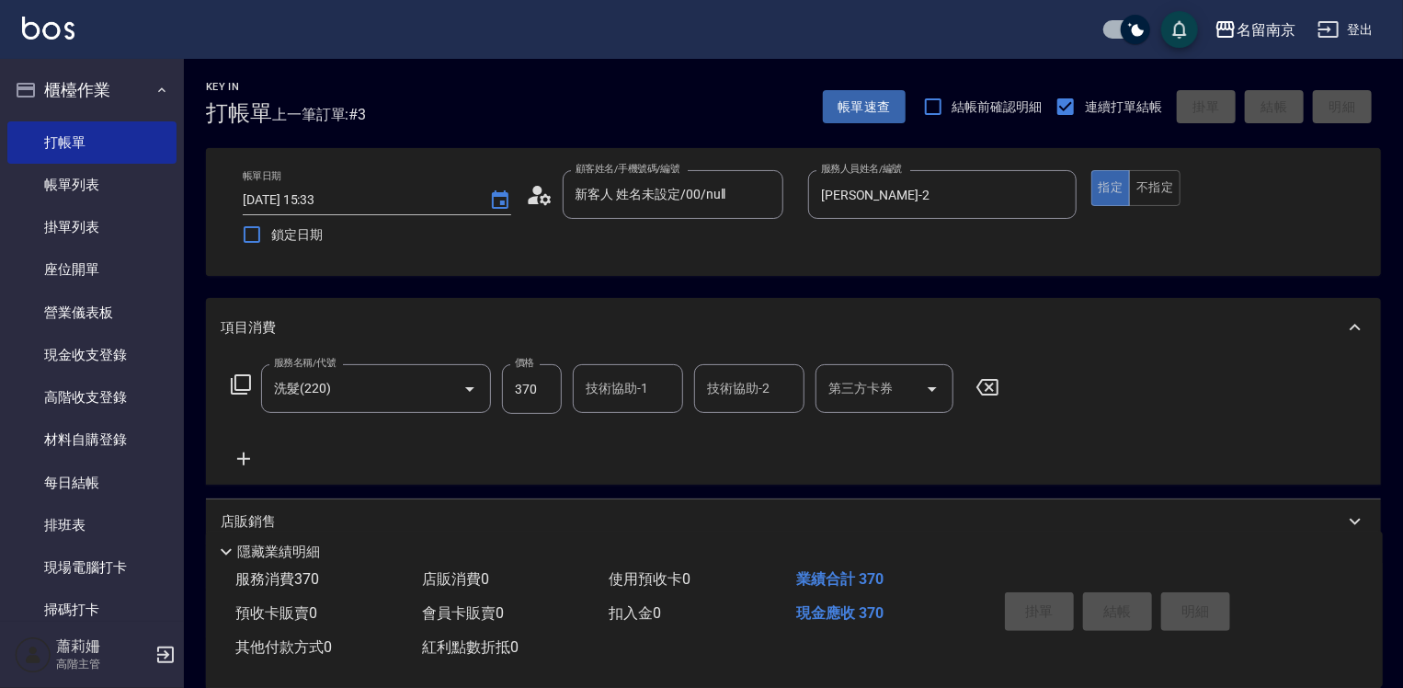
type input "[DATE] 15:34"
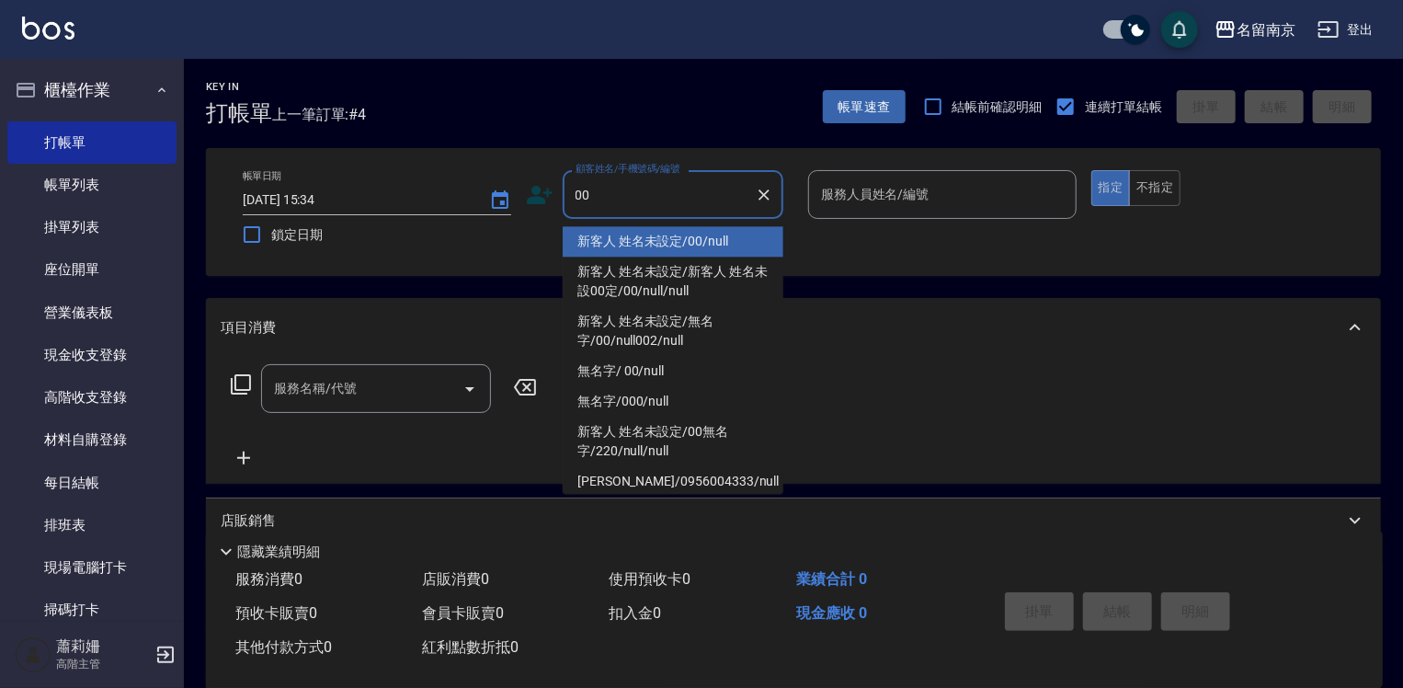
type input "新客人 姓名未設定/00/null"
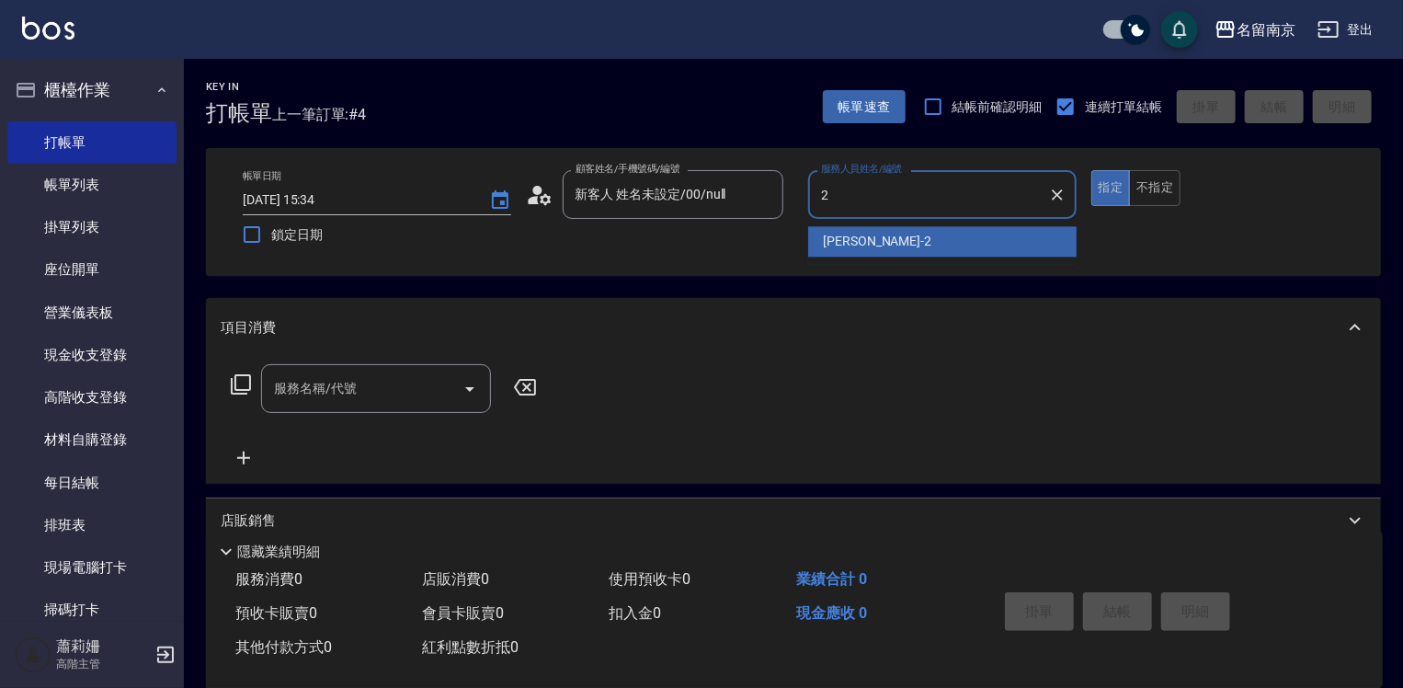
type input "[PERSON_NAME]-2"
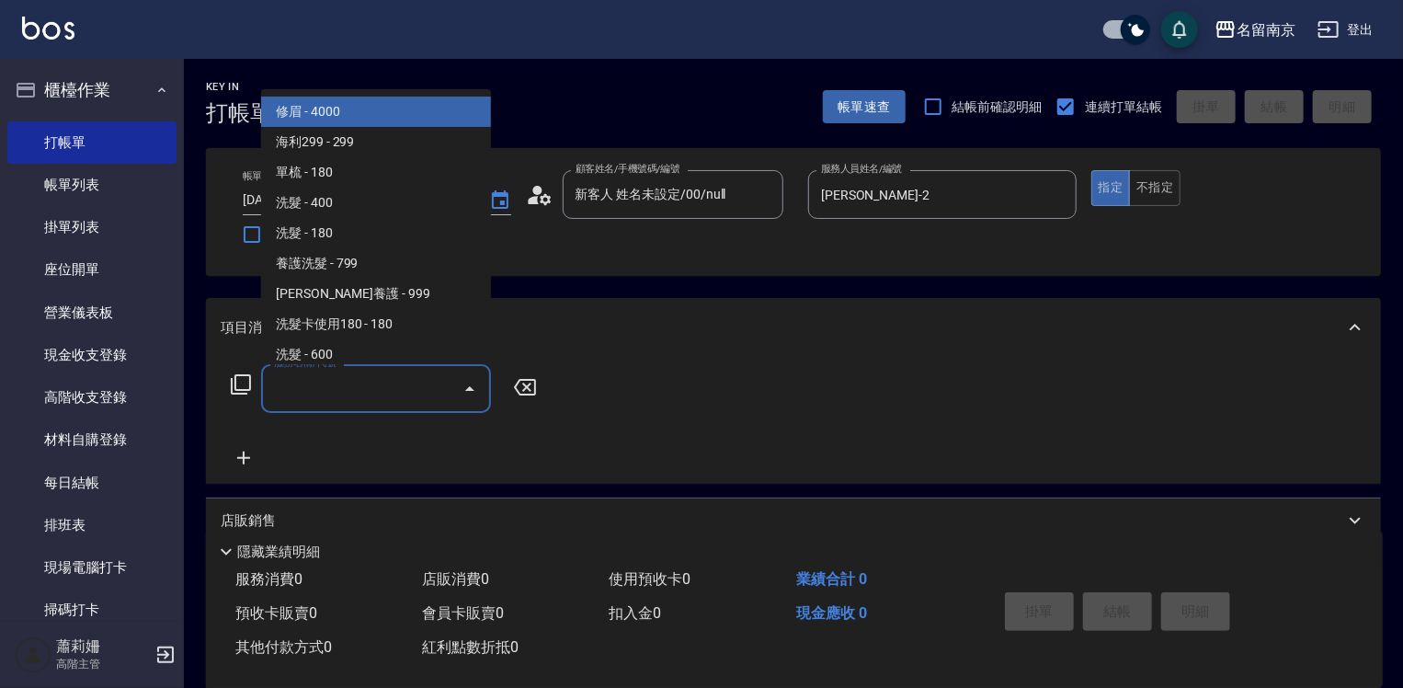
drag, startPoint x: 422, startPoint y: 388, endPoint x: 541, endPoint y: 423, distance: 123.6
click at [430, 393] on input "服務名稱/代號" at bounding box center [362, 388] width 186 height 32
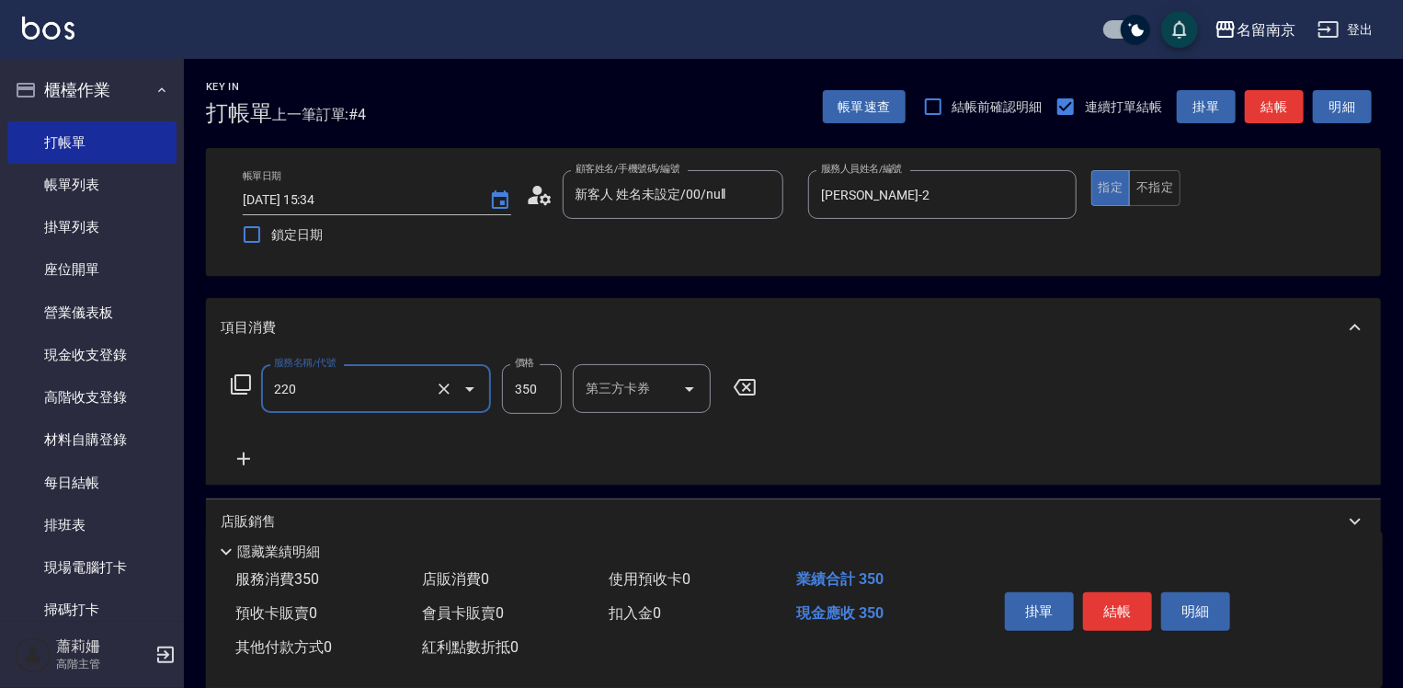
type input "洗髮(220)"
type input "370"
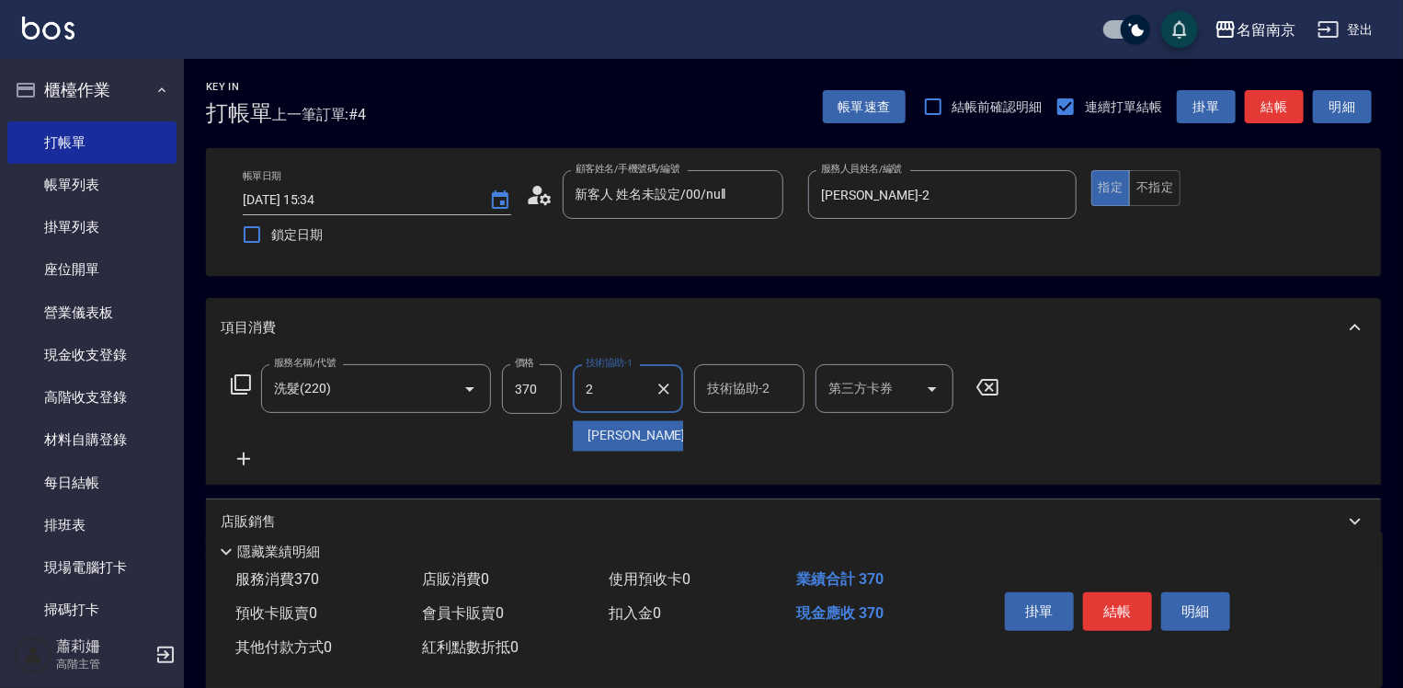
type input "[PERSON_NAME]-2"
click at [1156, 186] on button "不指定" at bounding box center [1154, 188] width 51 height 36
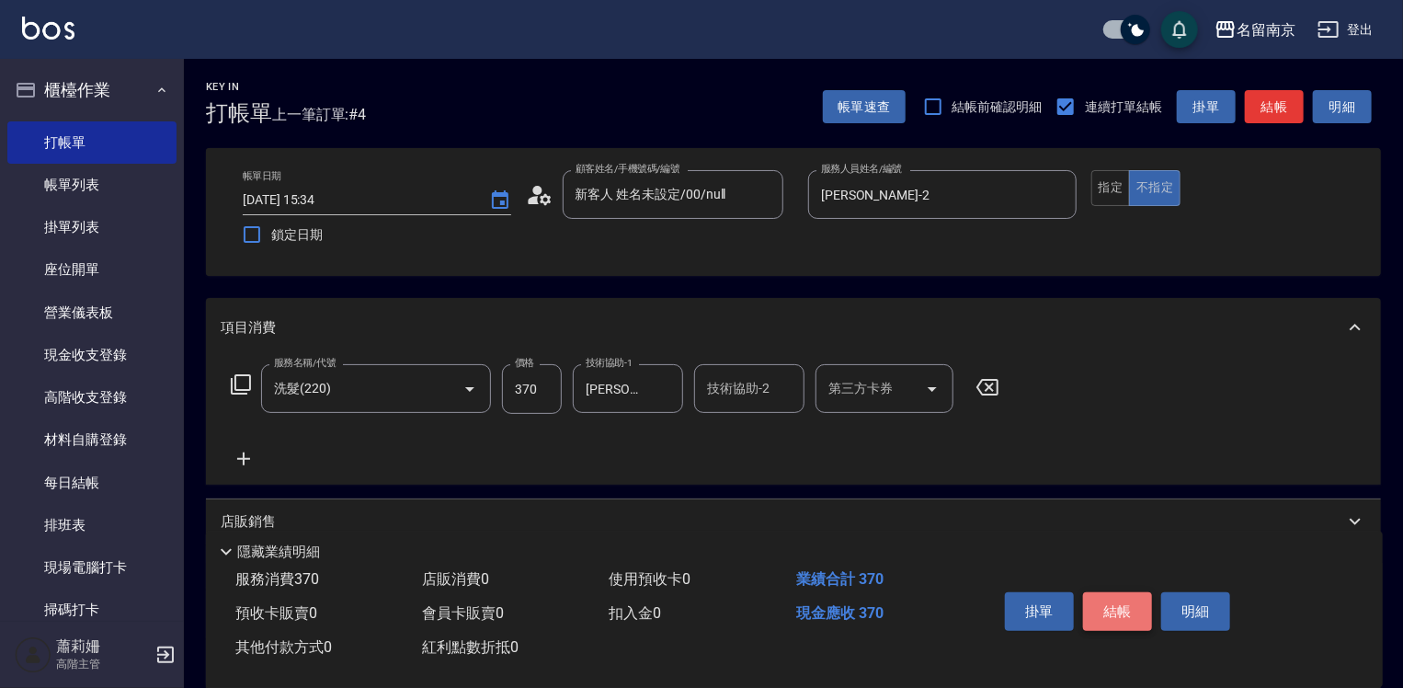
click at [1140, 597] on button "結帳" at bounding box center [1117, 611] width 69 height 39
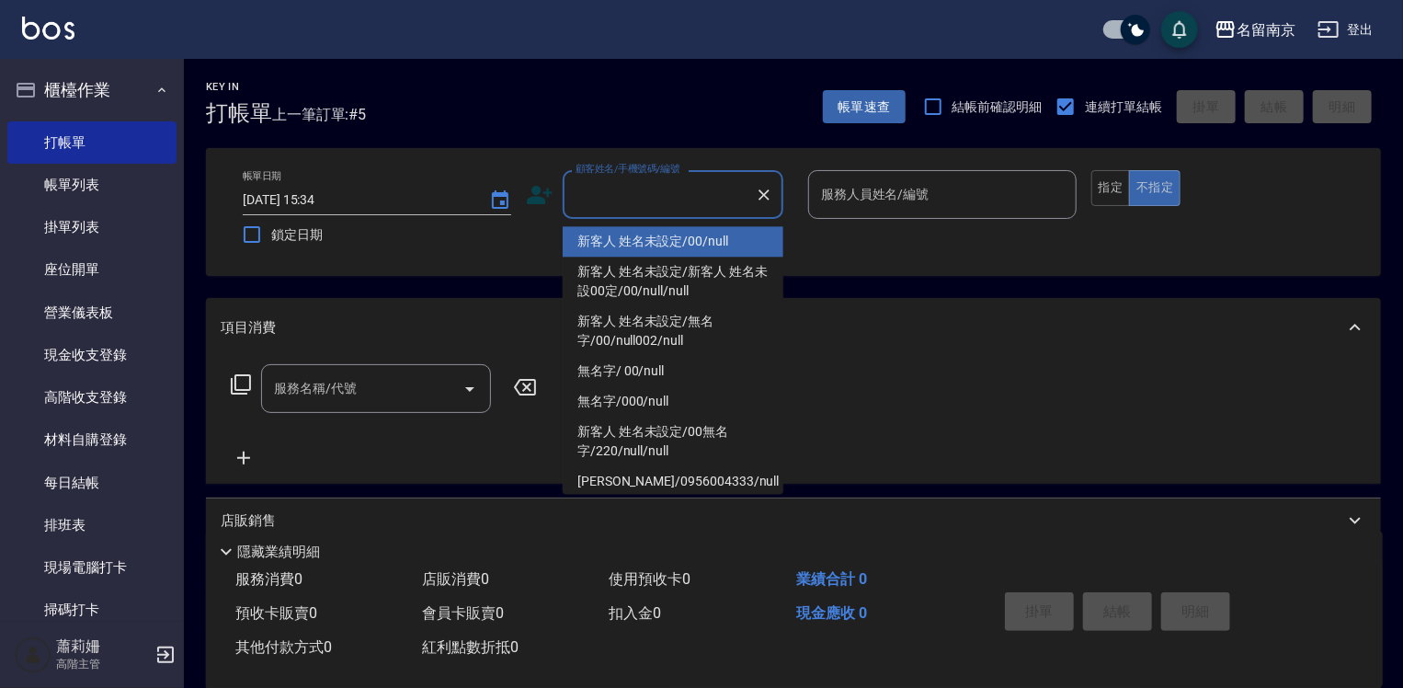
click at [685, 205] on input "顧客姓名/手機號碼/編號" at bounding box center [659, 194] width 177 height 32
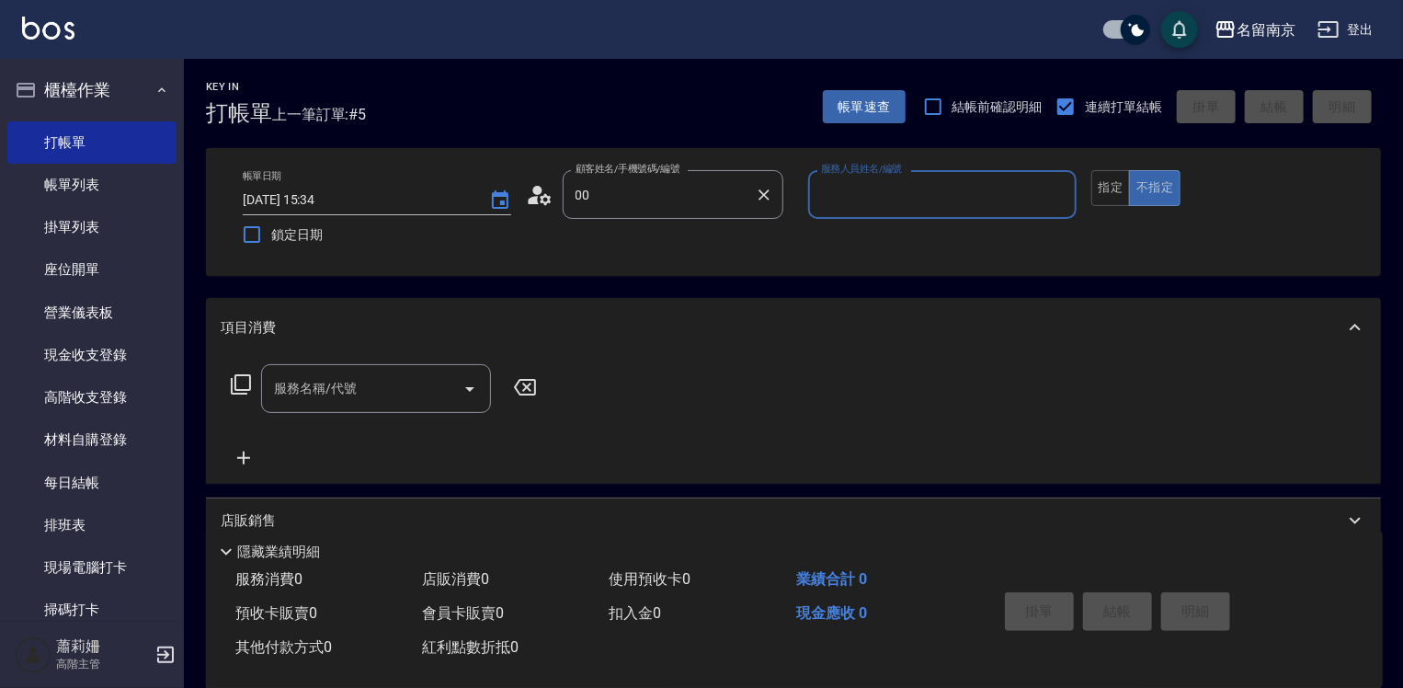
type input "新客人 姓名未設定/00/null"
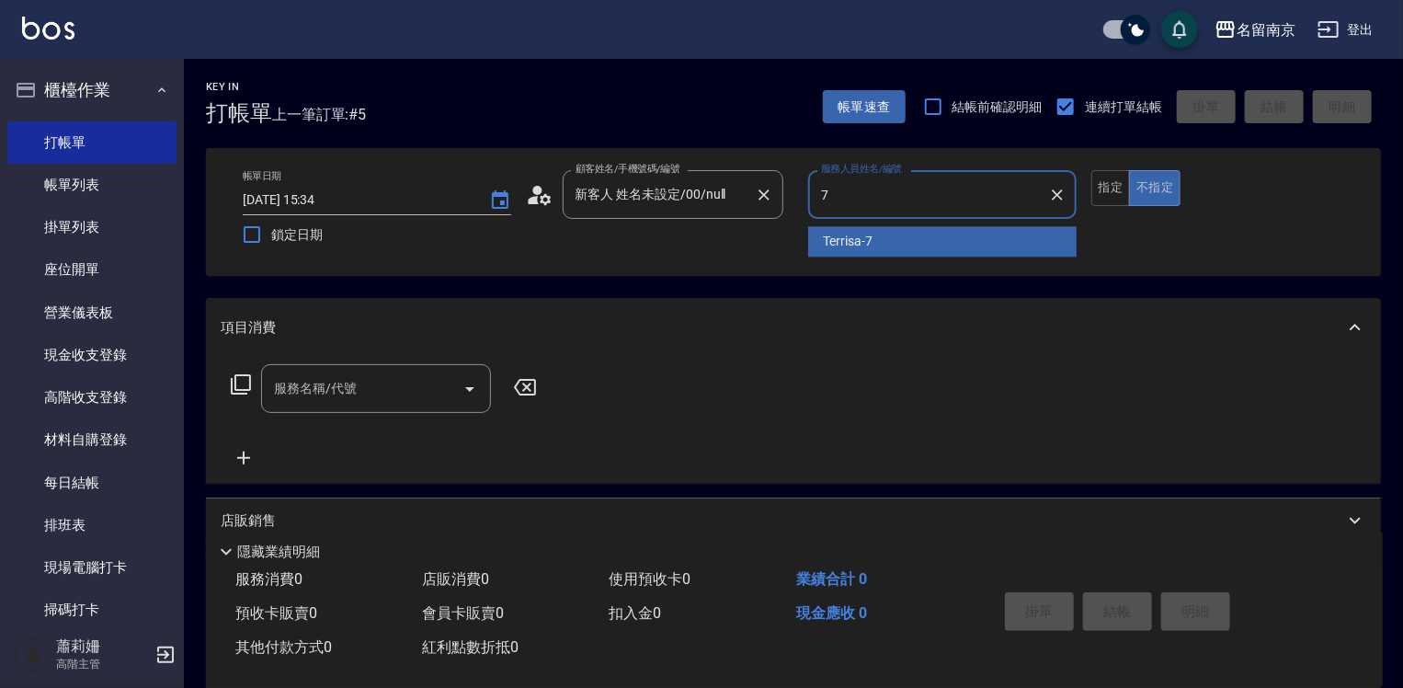
type input "Terrisa-7"
type button "false"
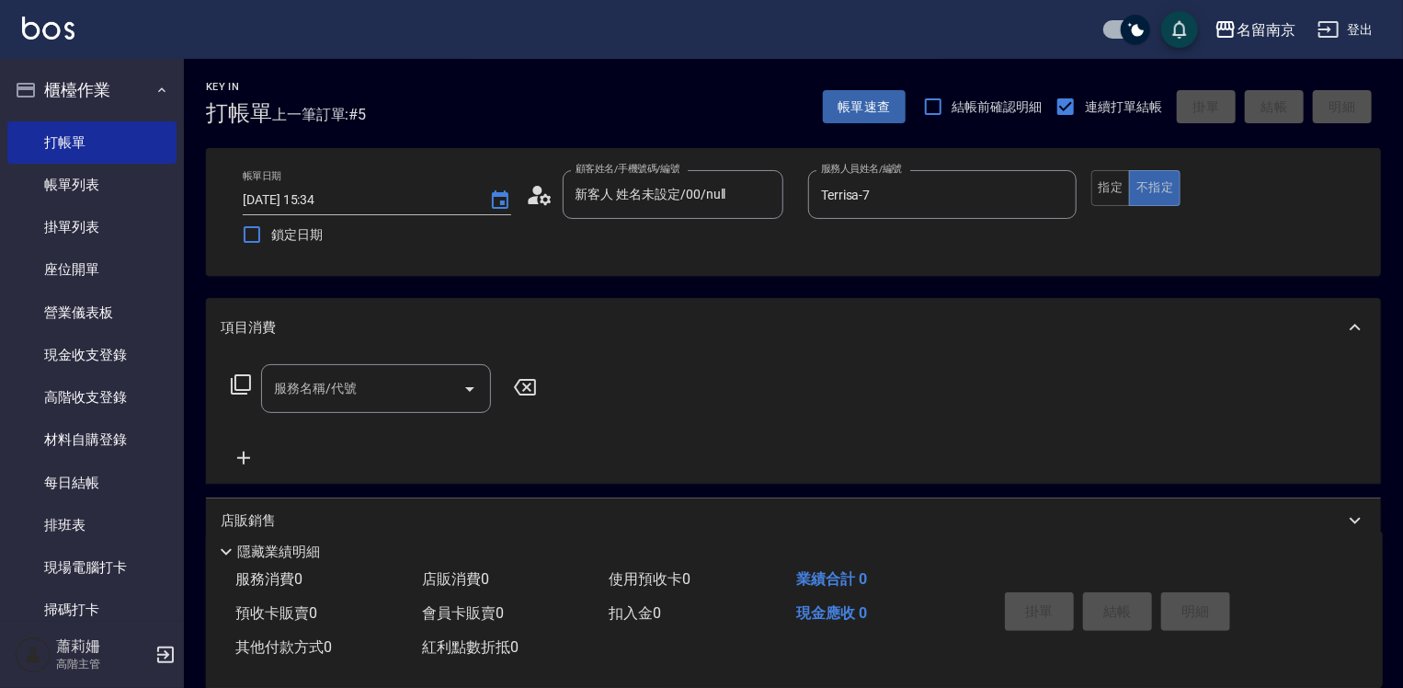
click at [409, 418] on div "服務名稱/代號 服務名稱/代號" at bounding box center [384, 416] width 327 height 105
click at [434, 383] on input "服務名稱/代號" at bounding box center [362, 388] width 186 height 32
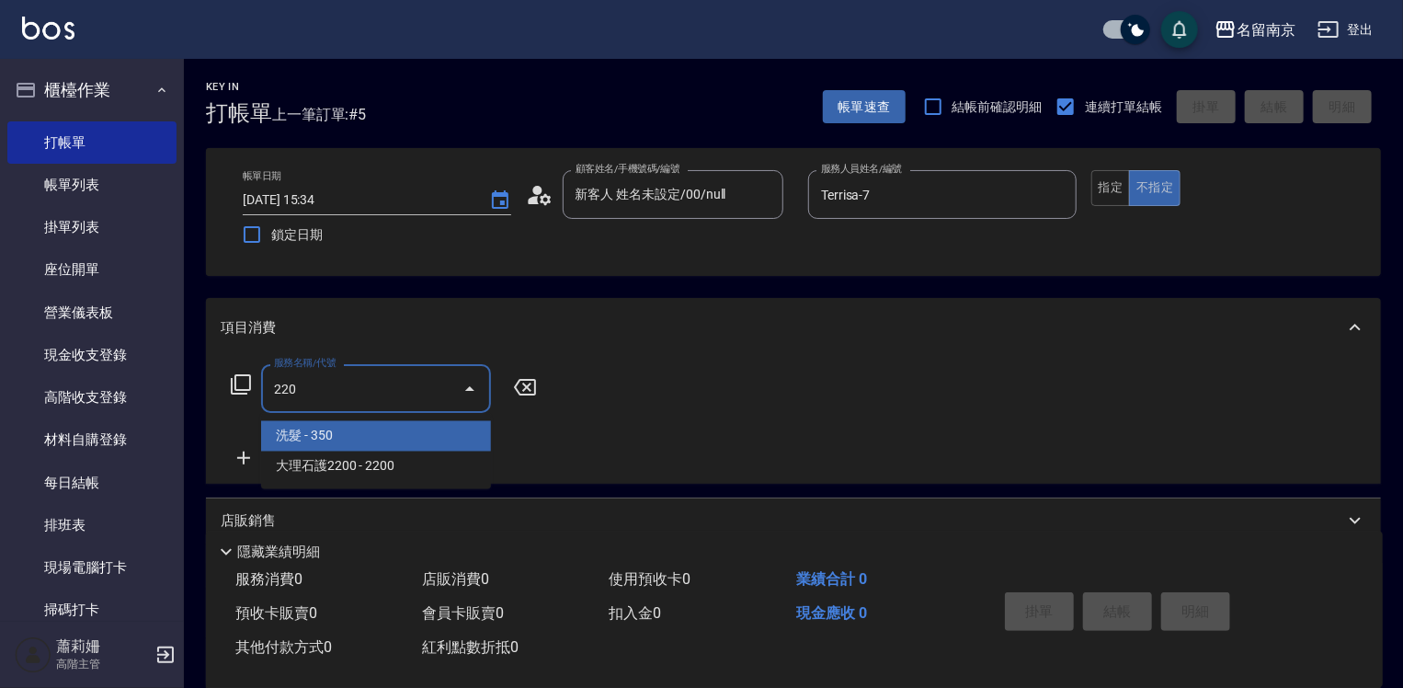
type input "洗髮(220)"
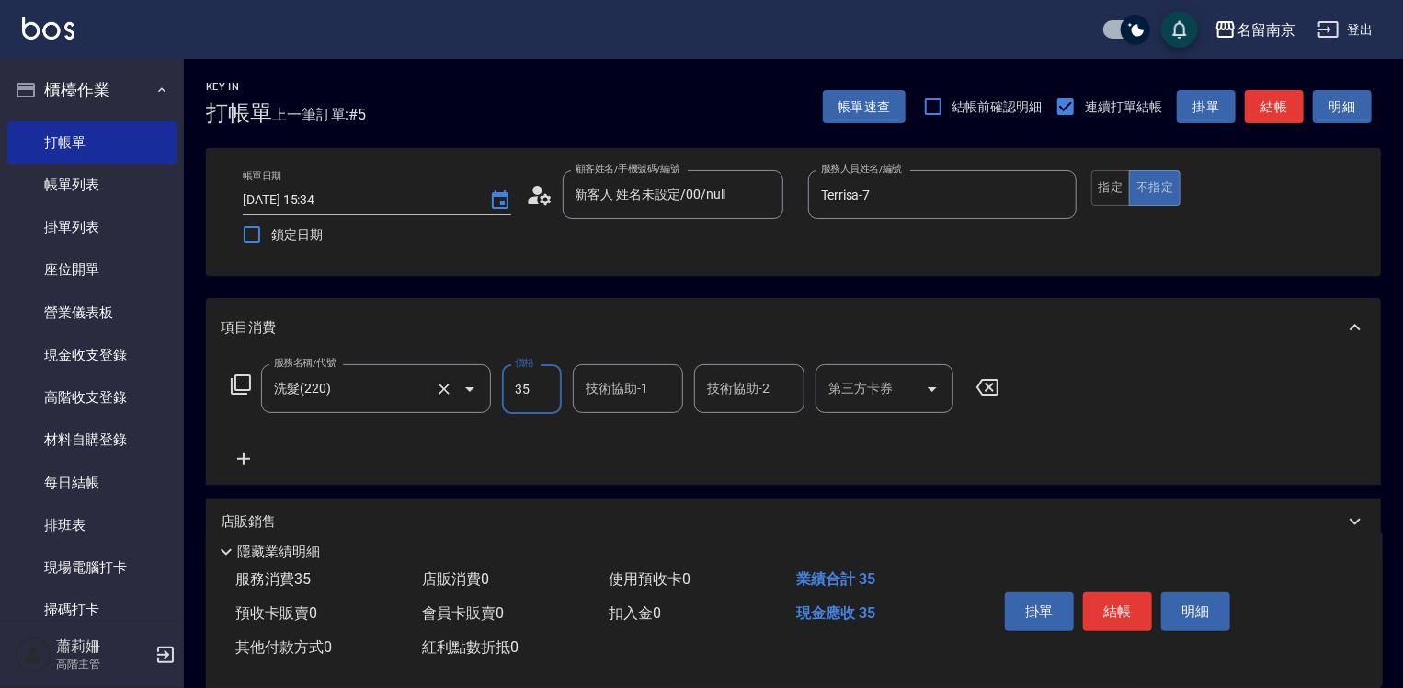
type input "350"
type input "Terrisa-7"
click at [1120, 601] on button "結帳" at bounding box center [1117, 611] width 69 height 39
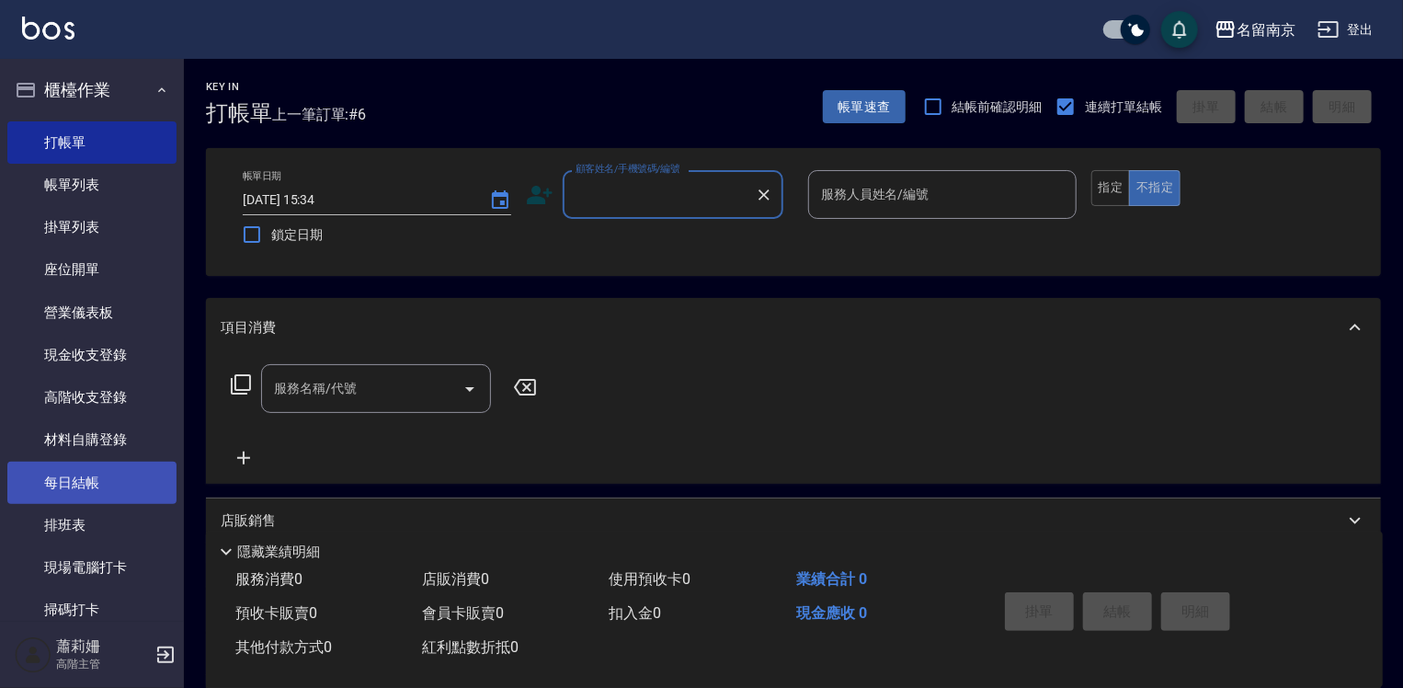
click at [109, 478] on link "每日結帳" at bounding box center [91, 482] width 169 height 42
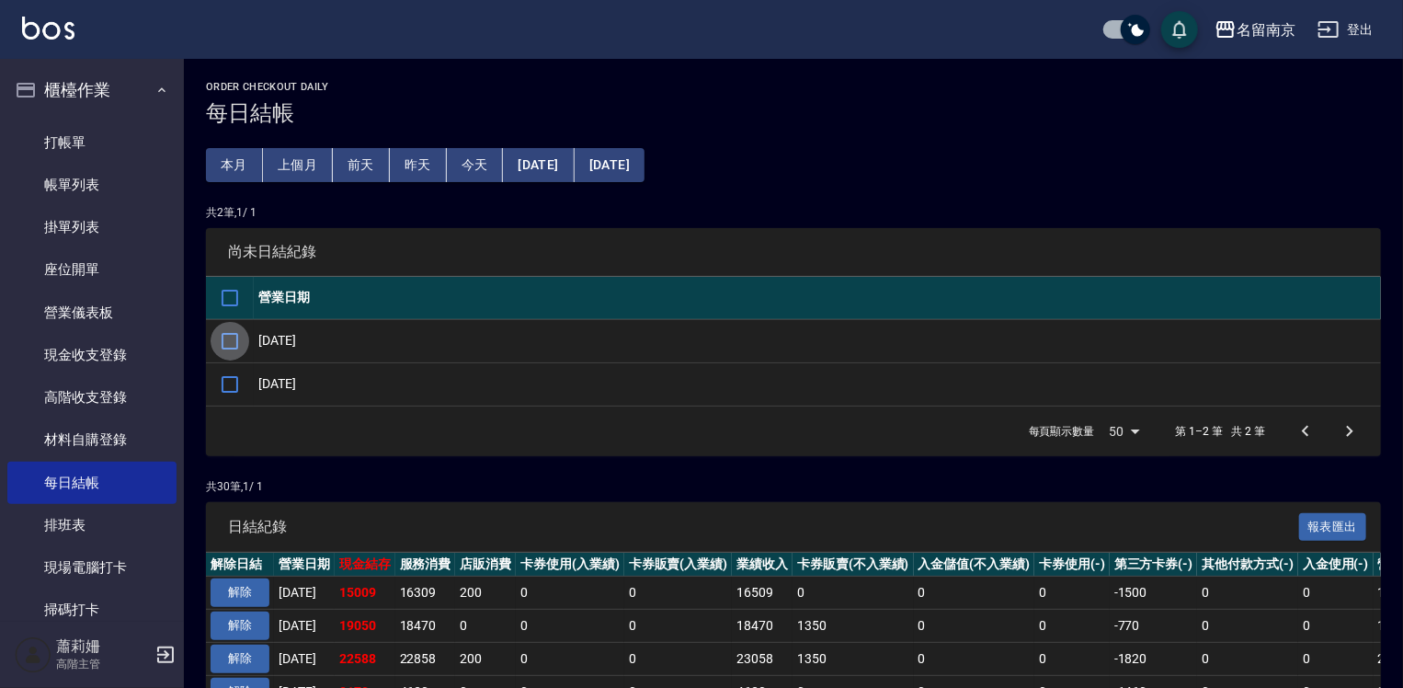
click at [217, 338] on input "checkbox" at bounding box center [230, 341] width 39 height 39
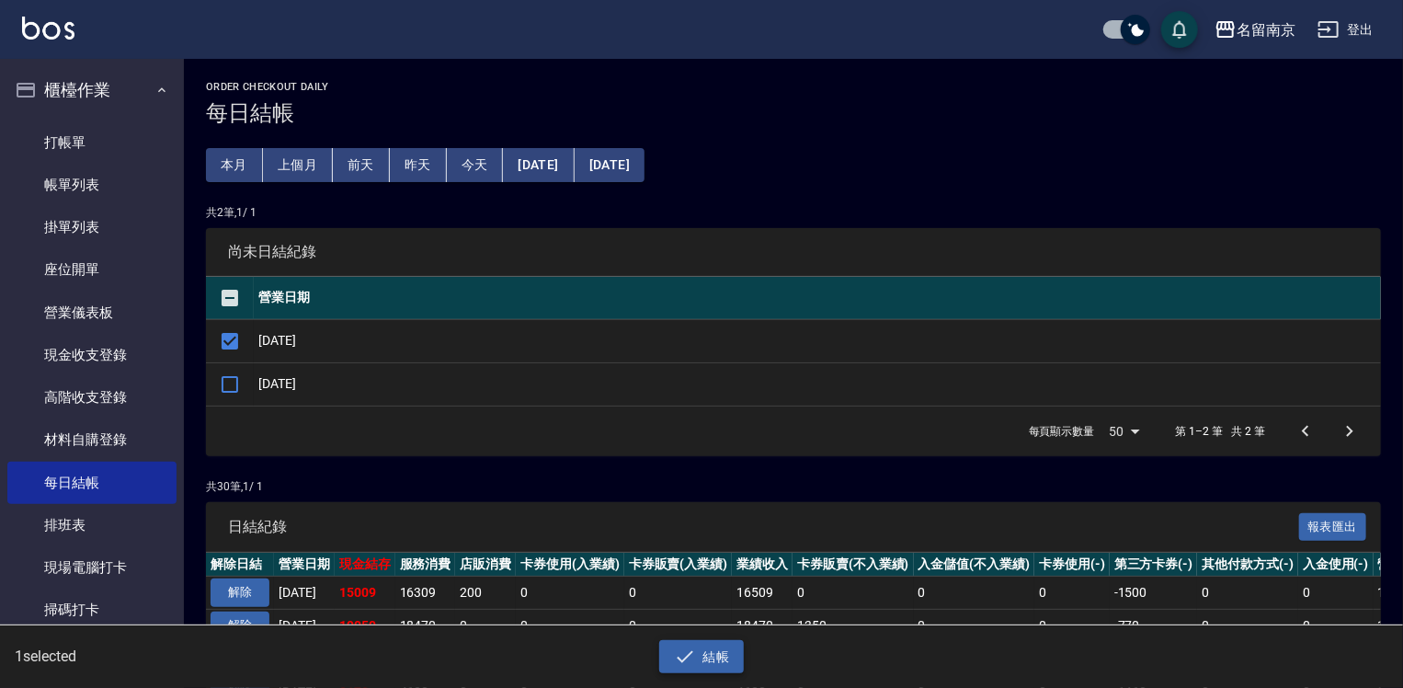
click at [715, 645] on button "結帳" at bounding box center [701, 657] width 85 height 34
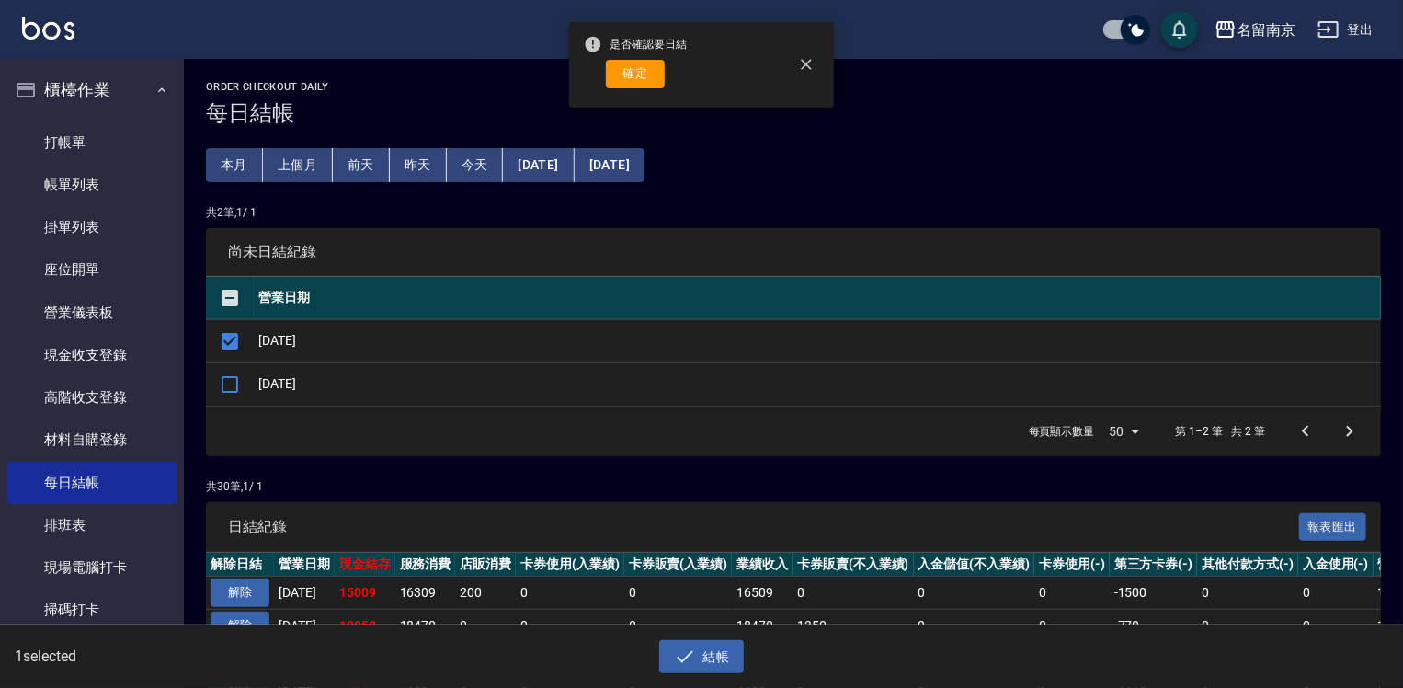
click at [651, 88] on div "是否確認要日結 確定" at bounding box center [635, 65] width 103 height 74
click at [658, 73] on button "確定" at bounding box center [635, 74] width 59 height 28
checkbox input "false"
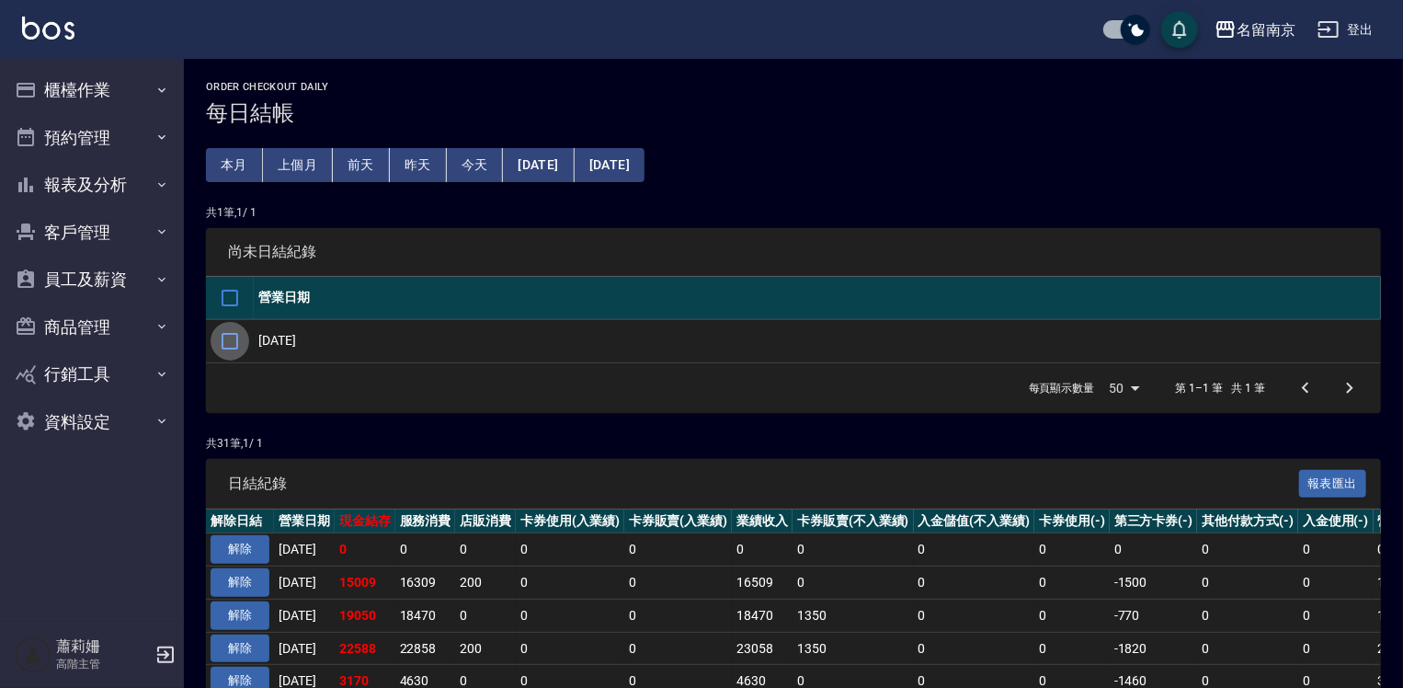
click at [246, 347] on input "checkbox" at bounding box center [230, 341] width 39 height 39
checkbox input "true"
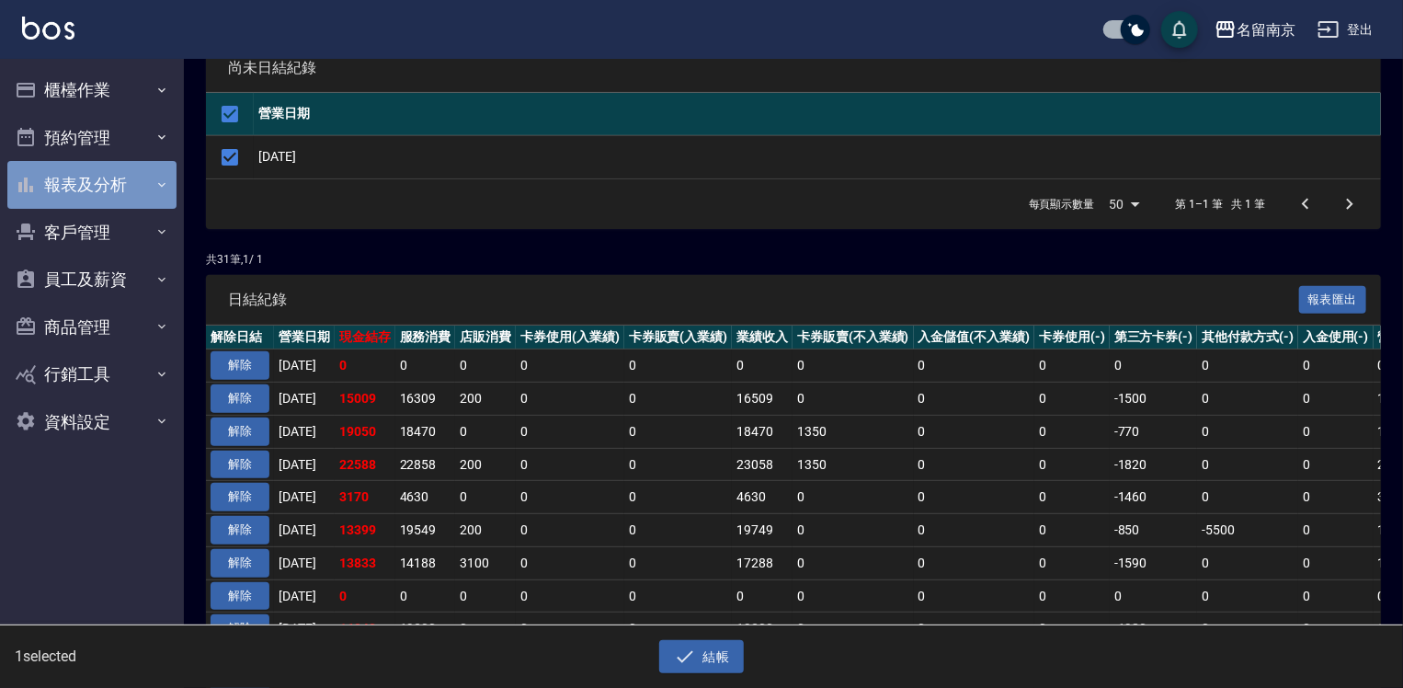
click at [71, 184] on button "報表及分析" at bounding box center [91, 185] width 169 height 48
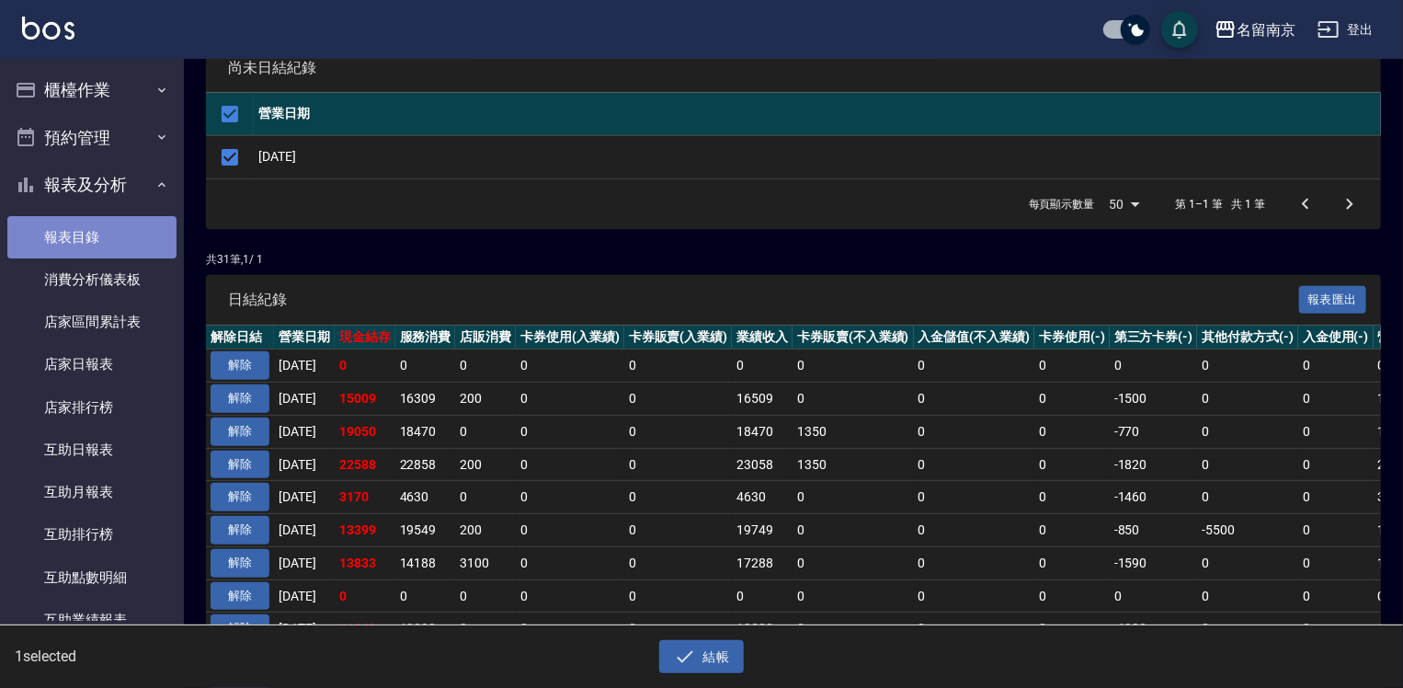
click at [124, 235] on link "報表目錄" at bounding box center [91, 237] width 169 height 42
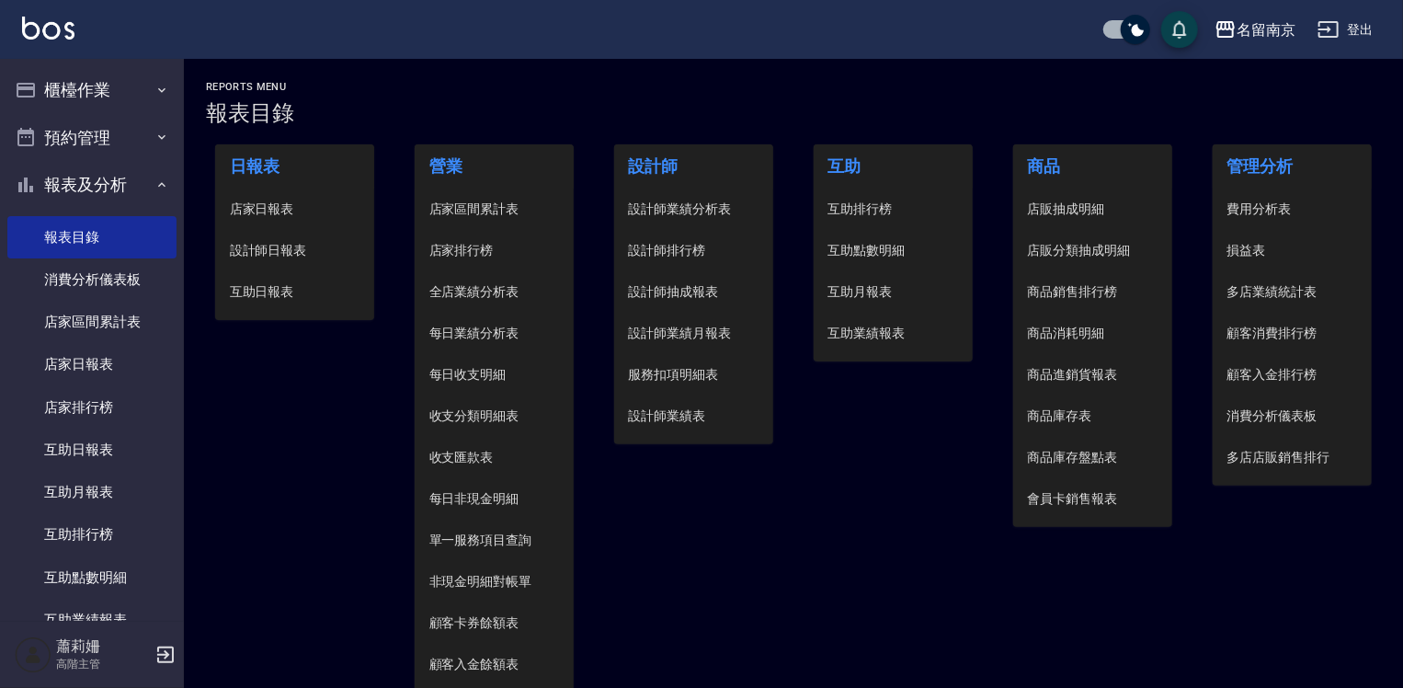
click at [248, 245] on span "設計師日報表" at bounding box center [295, 250] width 131 height 19
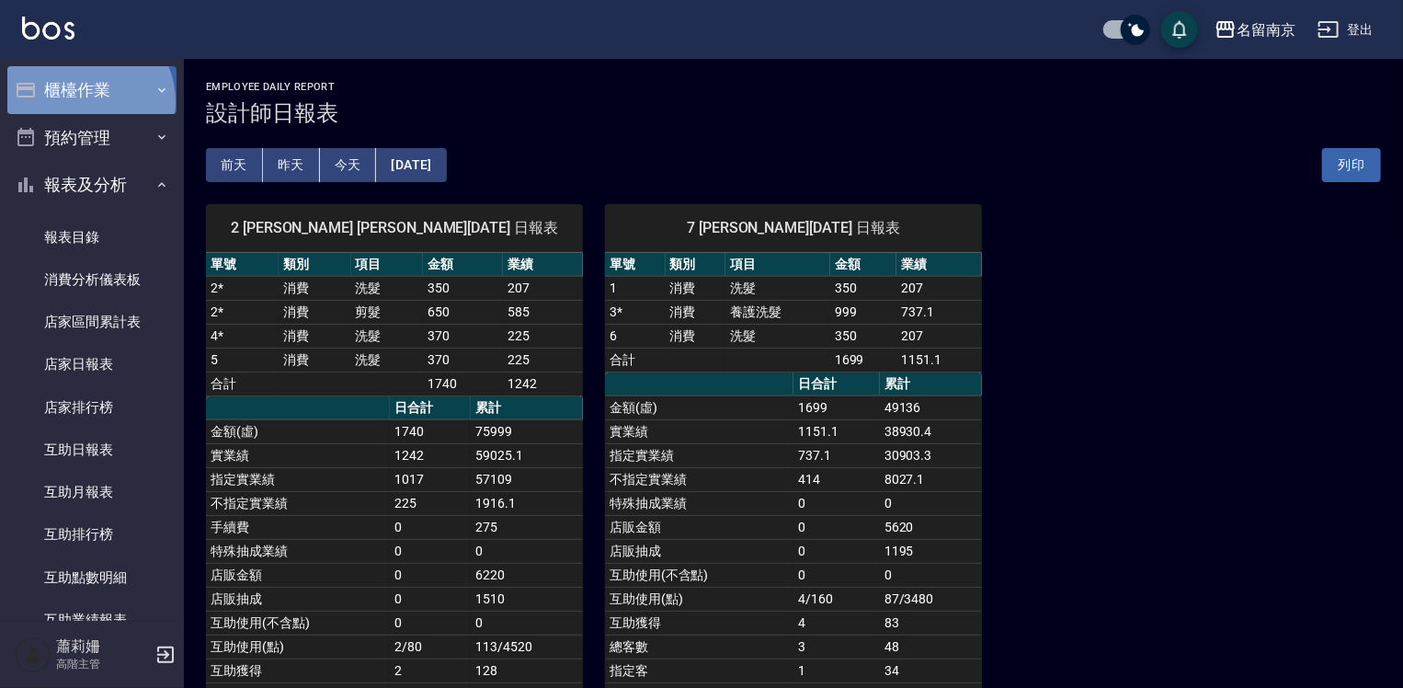
click at [84, 101] on button "櫃檯作業" at bounding box center [91, 90] width 169 height 48
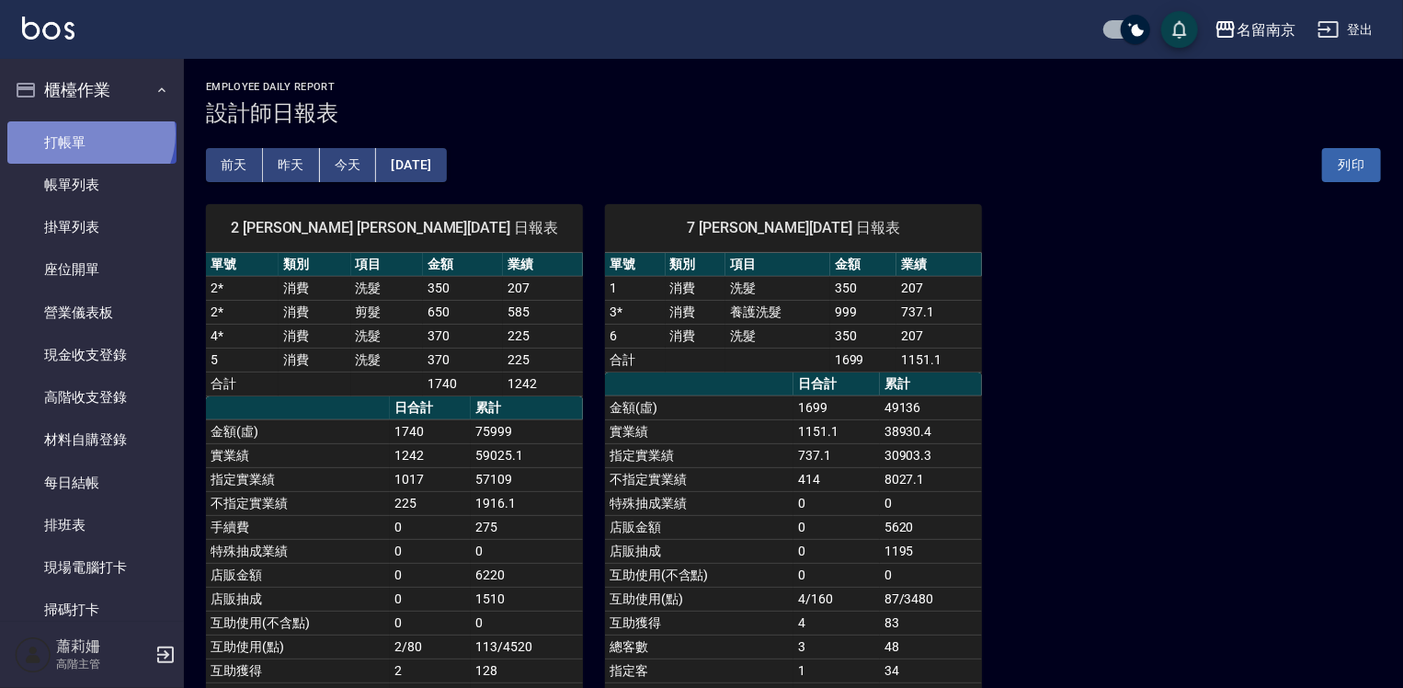
click at [88, 133] on link "打帳單" at bounding box center [91, 142] width 169 height 42
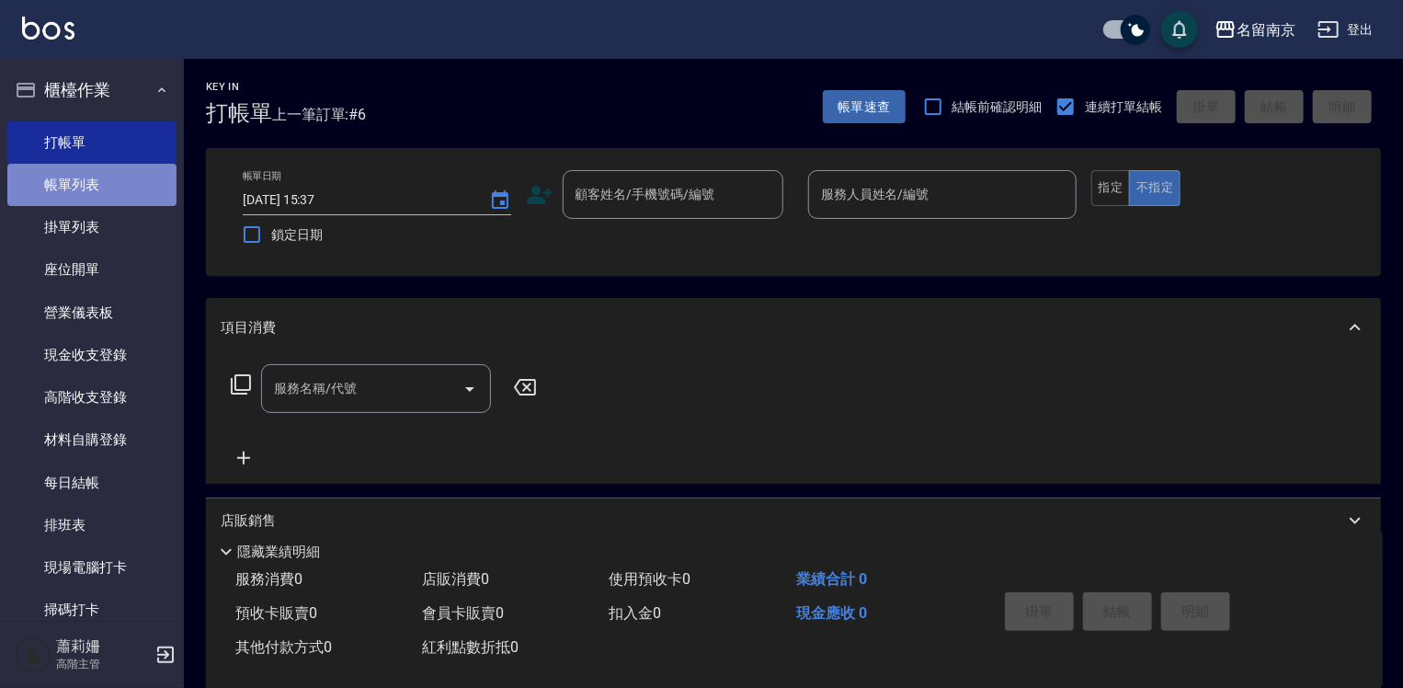
click at [110, 185] on link "帳單列表" at bounding box center [91, 185] width 169 height 42
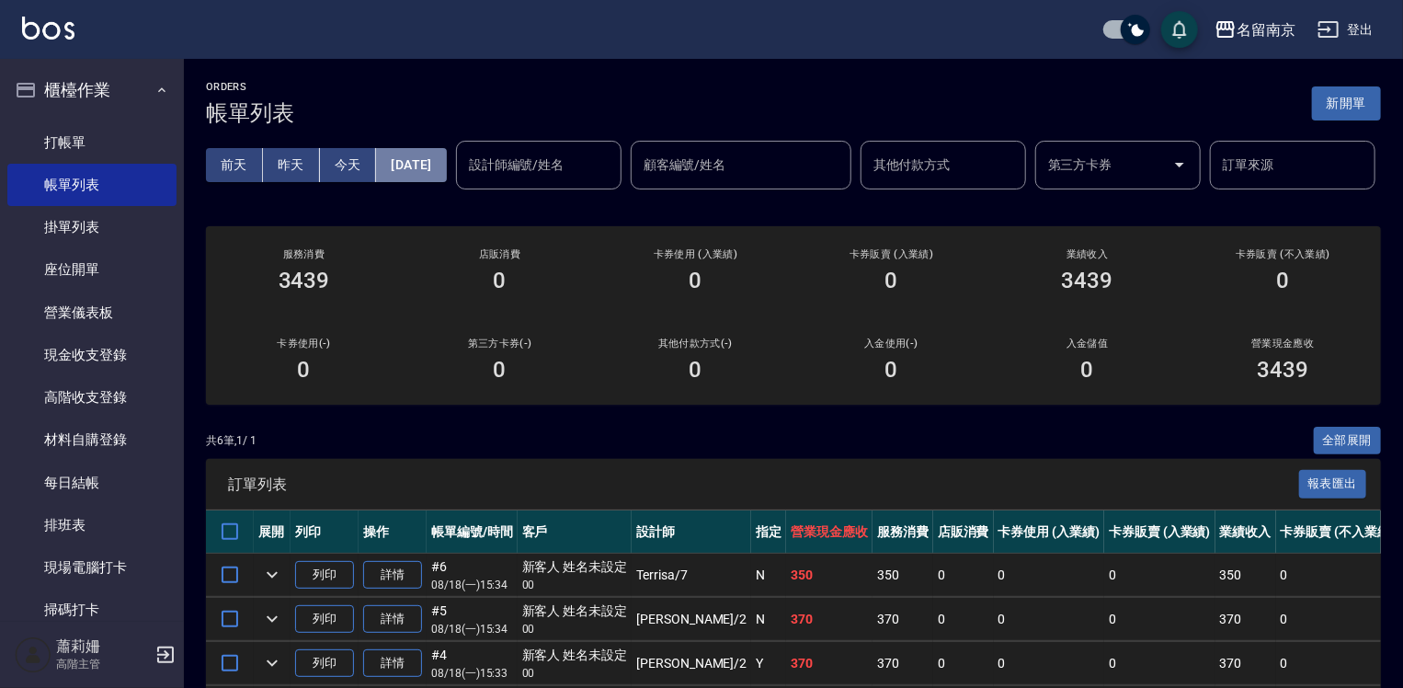
click at [446, 162] on button "[DATE]" at bounding box center [411, 165] width 70 height 34
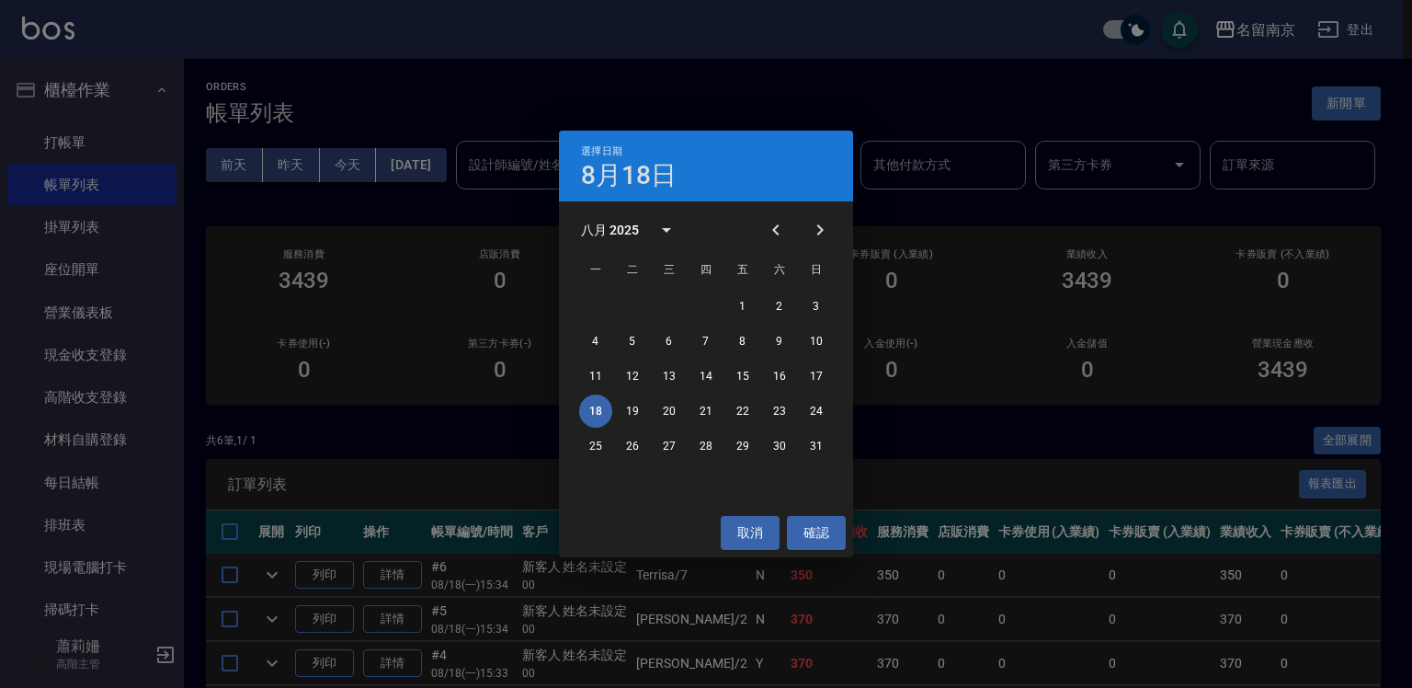
click at [67, 133] on div "選擇日期 8月18日 八月 2025 一 二 三 四 五 六 日 1 2 3 4 5 6 7 8 9 10 11 12 13 14 15 16 17 18 1…" at bounding box center [706, 344] width 1412 height 688
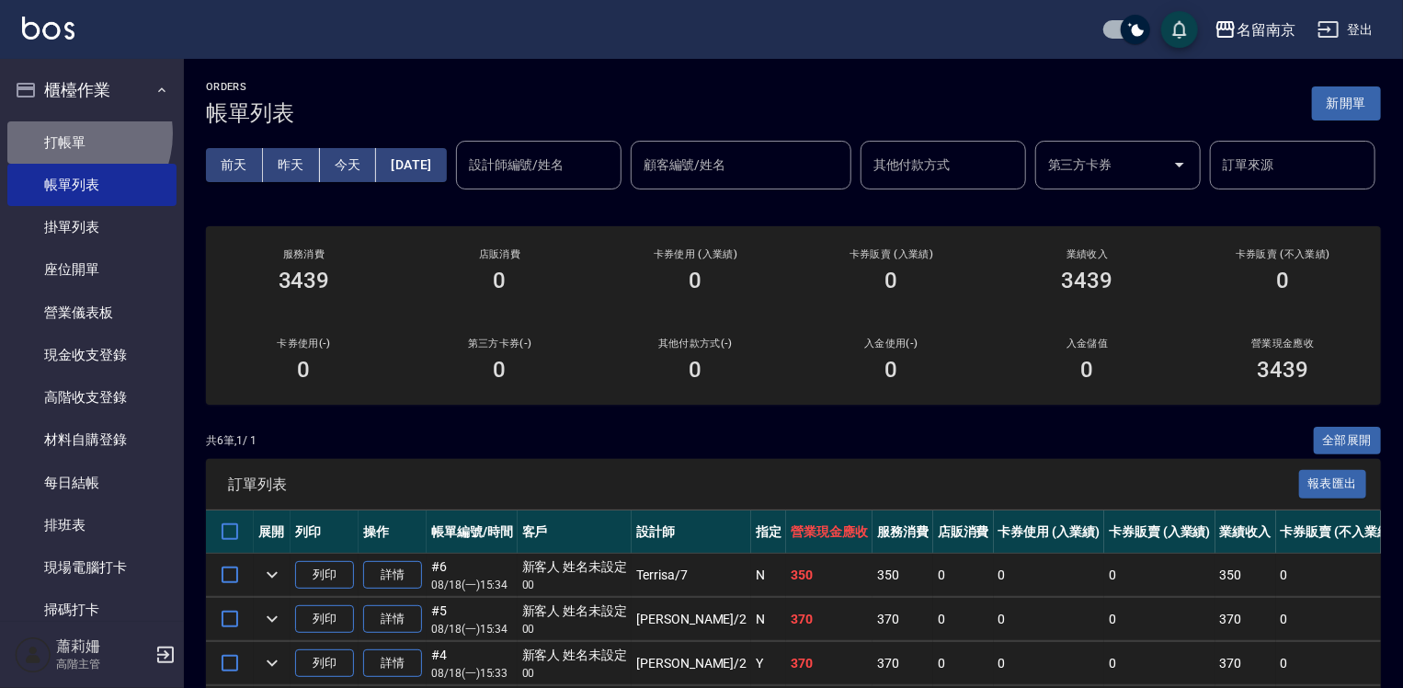
click at [67, 133] on link "打帳單" at bounding box center [91, 142] width 169 height 42
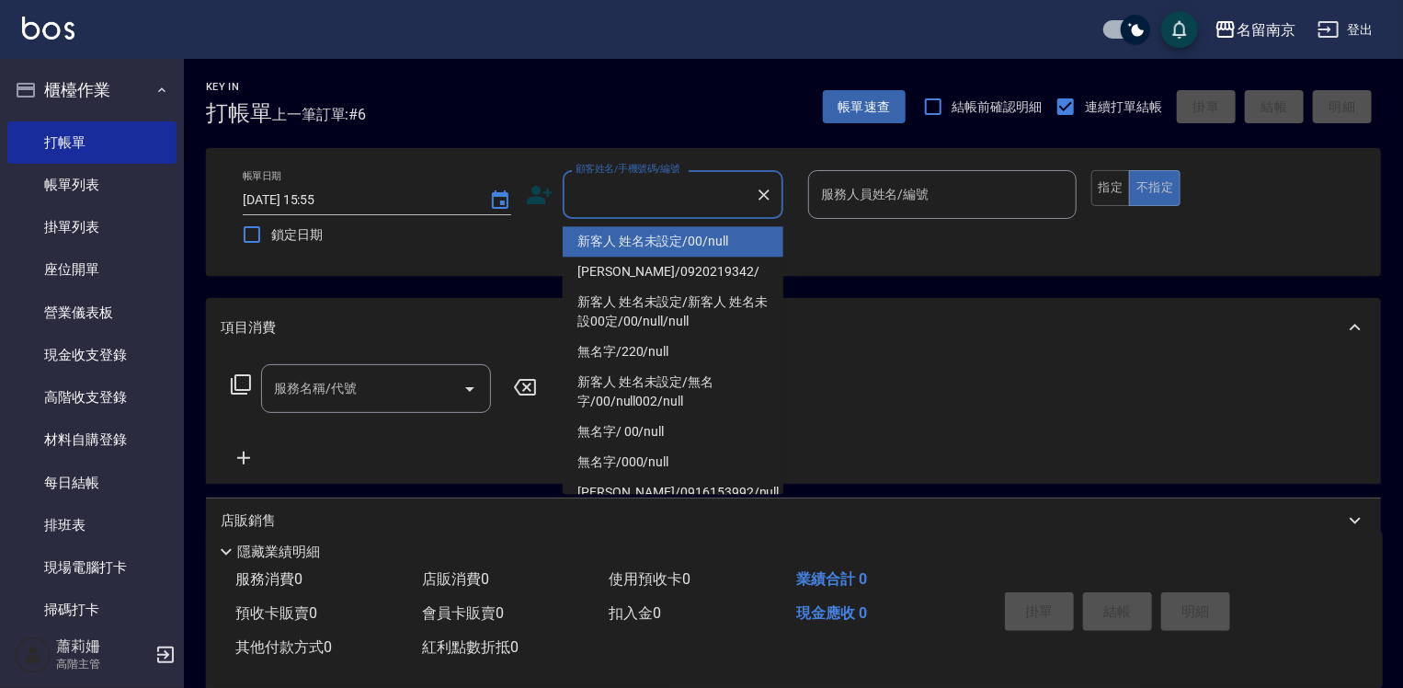
click at [658, 204] on input "顧客姓名/手機號碼/編號" at bounding box center [659, 194] width 177 height 32
click at [746, 248] on li "新客人 姓名未設定/00/null" at bounding box center [673, 241] width 221 height 30
type input "新客人 姓名未設定/00/null"
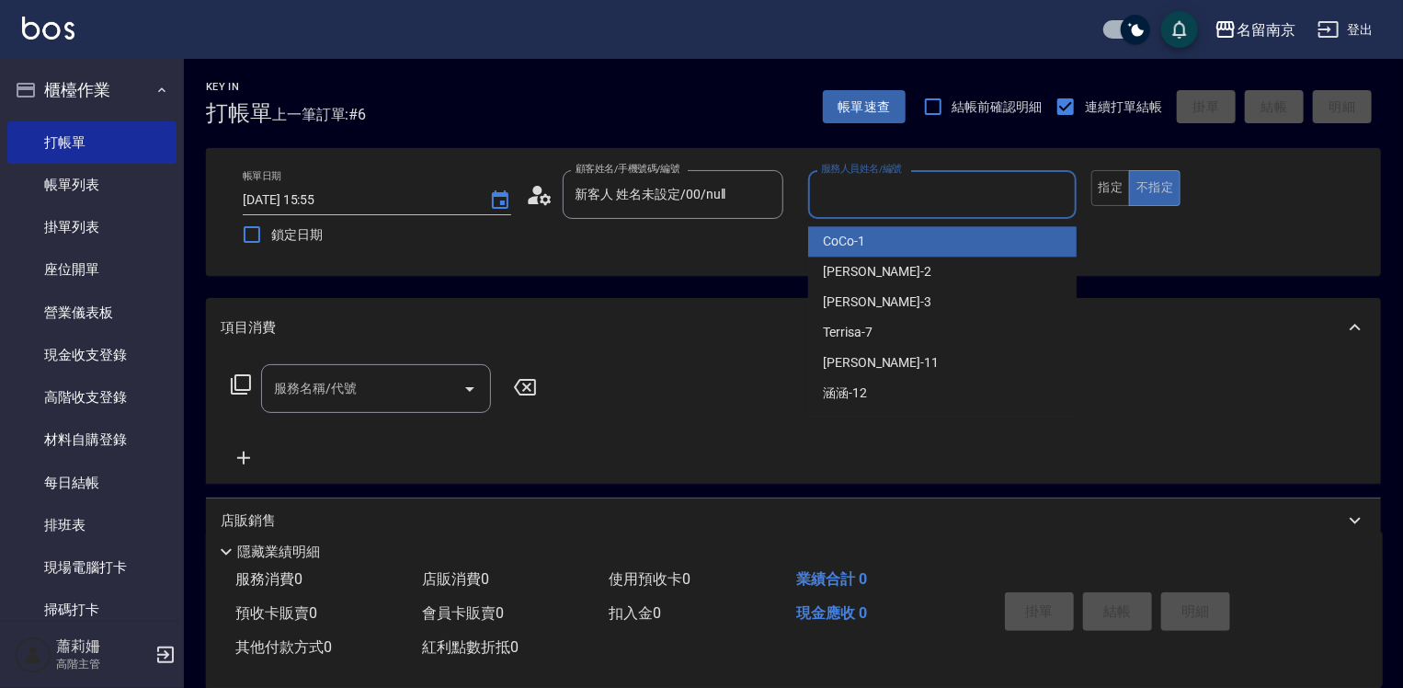
click at [894, 195] on input "服務人員姓名/編號" at bounding box center [942, 194] width 252 height 32
click at [918, 204] on input "服務人員姓名/編號" at bounding box center [942, 194] width 252 height 32
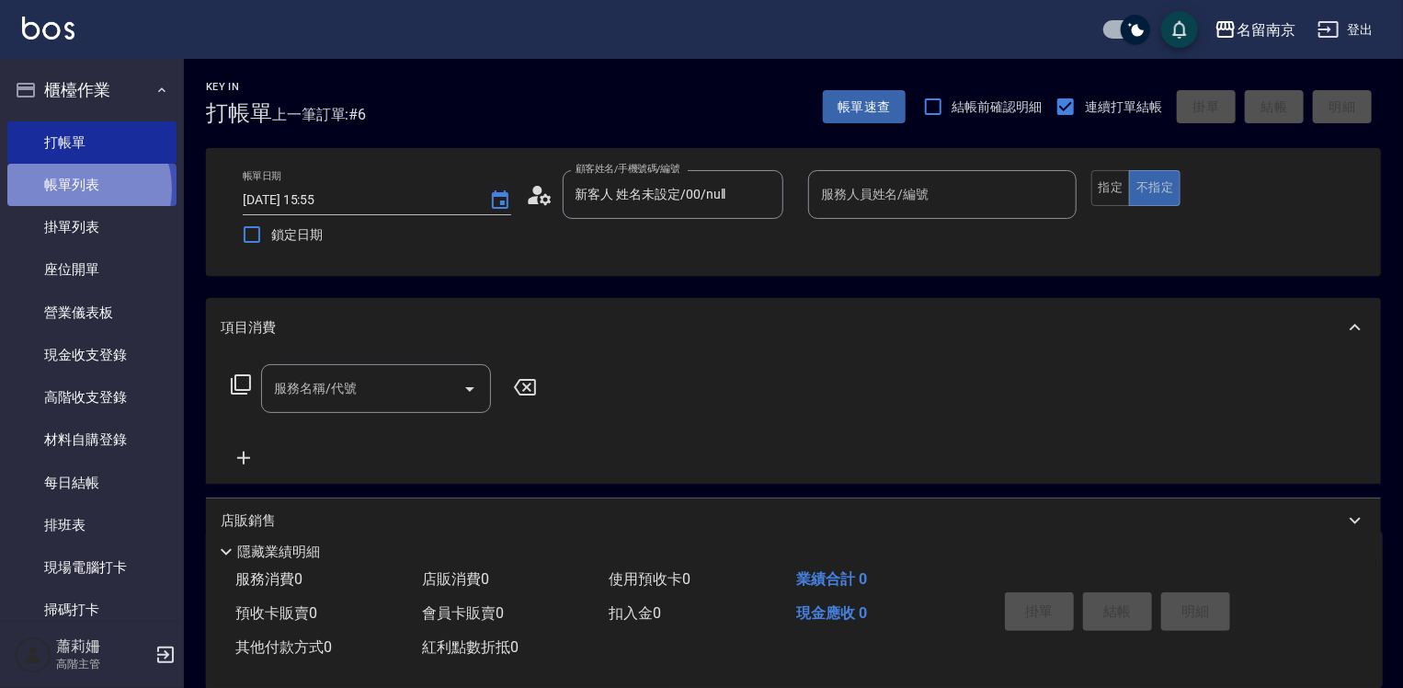
click at [83, 189] on link "帳單列表" at bounding box center [91, 185] width 169 height 42
